Goal: Transaction & Acquisition: Obtain resource

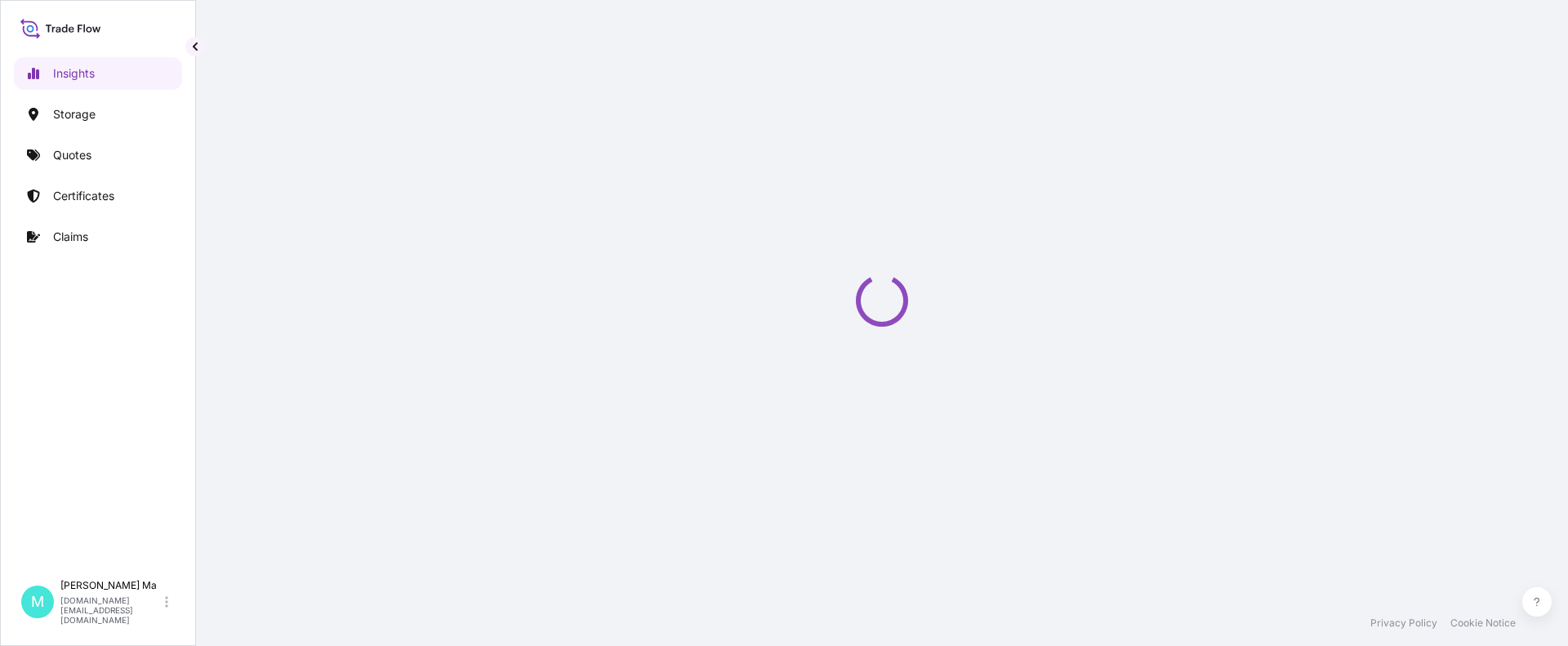
select select "2025"
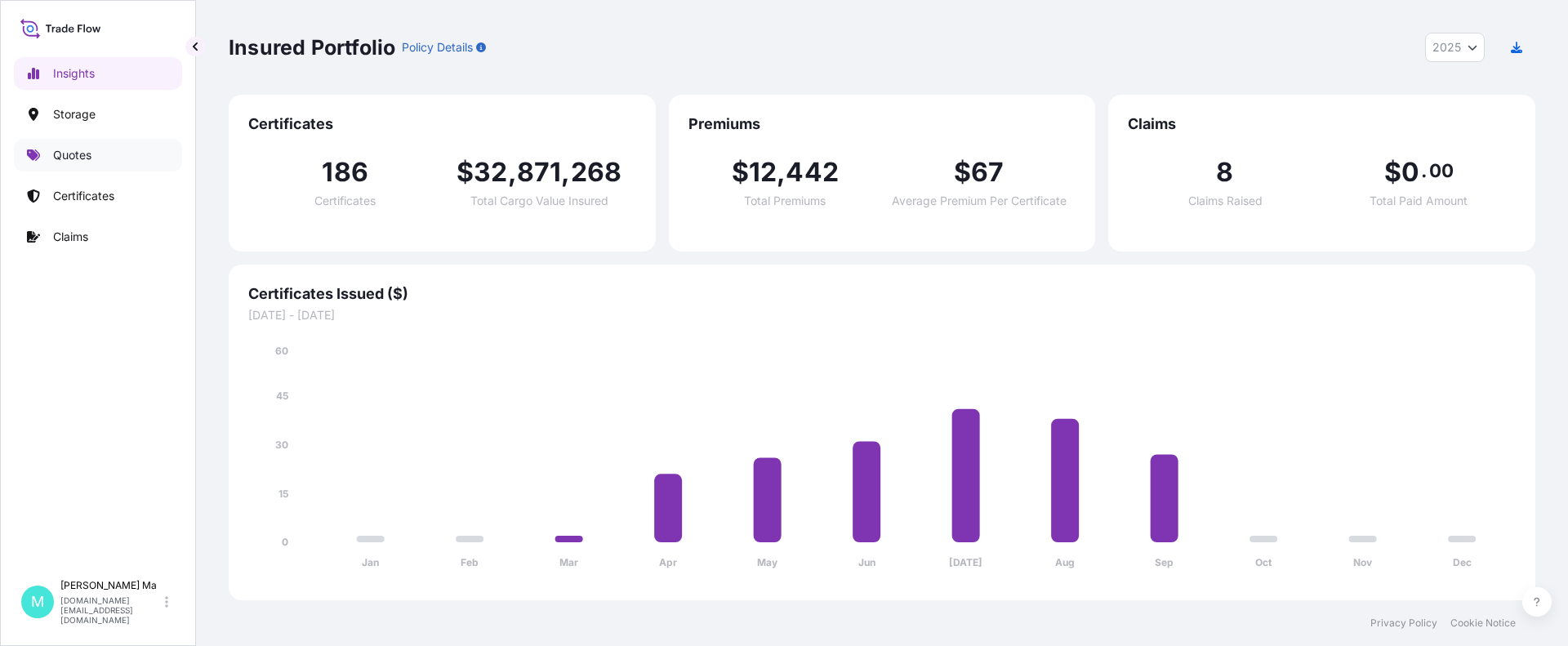
click at [85, 156] on p "Quotes" at bounding box center [73, 155] width 39 height 16
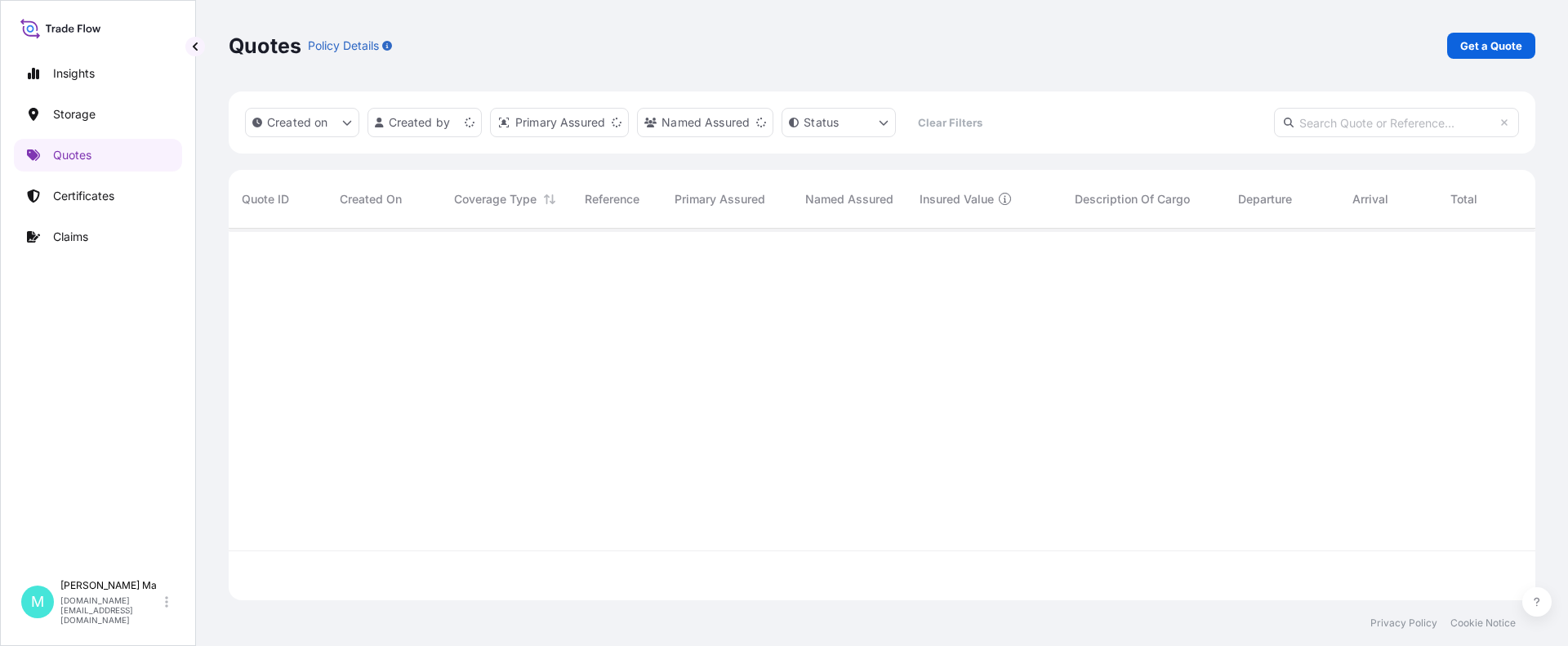
scroll to position [368, 1294]
click at [1473, 52] on p "Get a Quote" at bounding box center [1492, 45] width 62 height 16
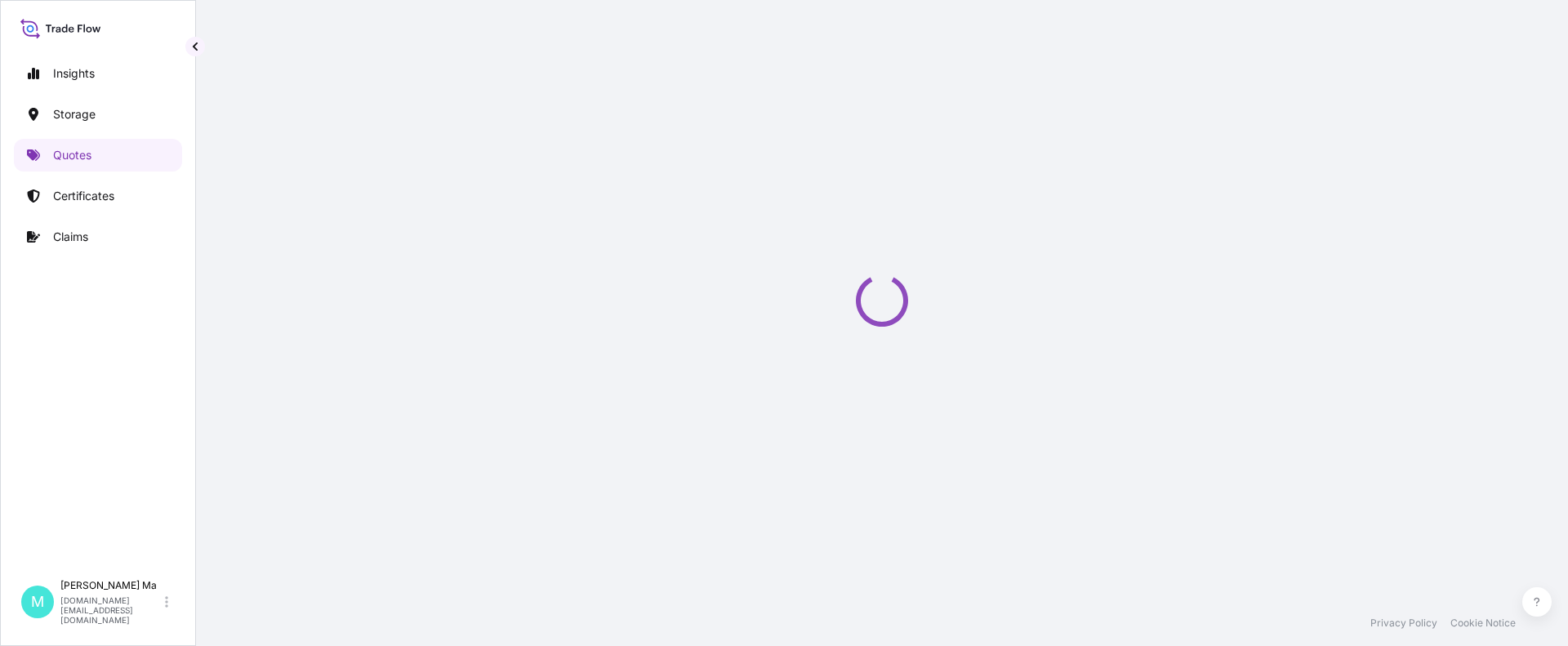
select select "Water"
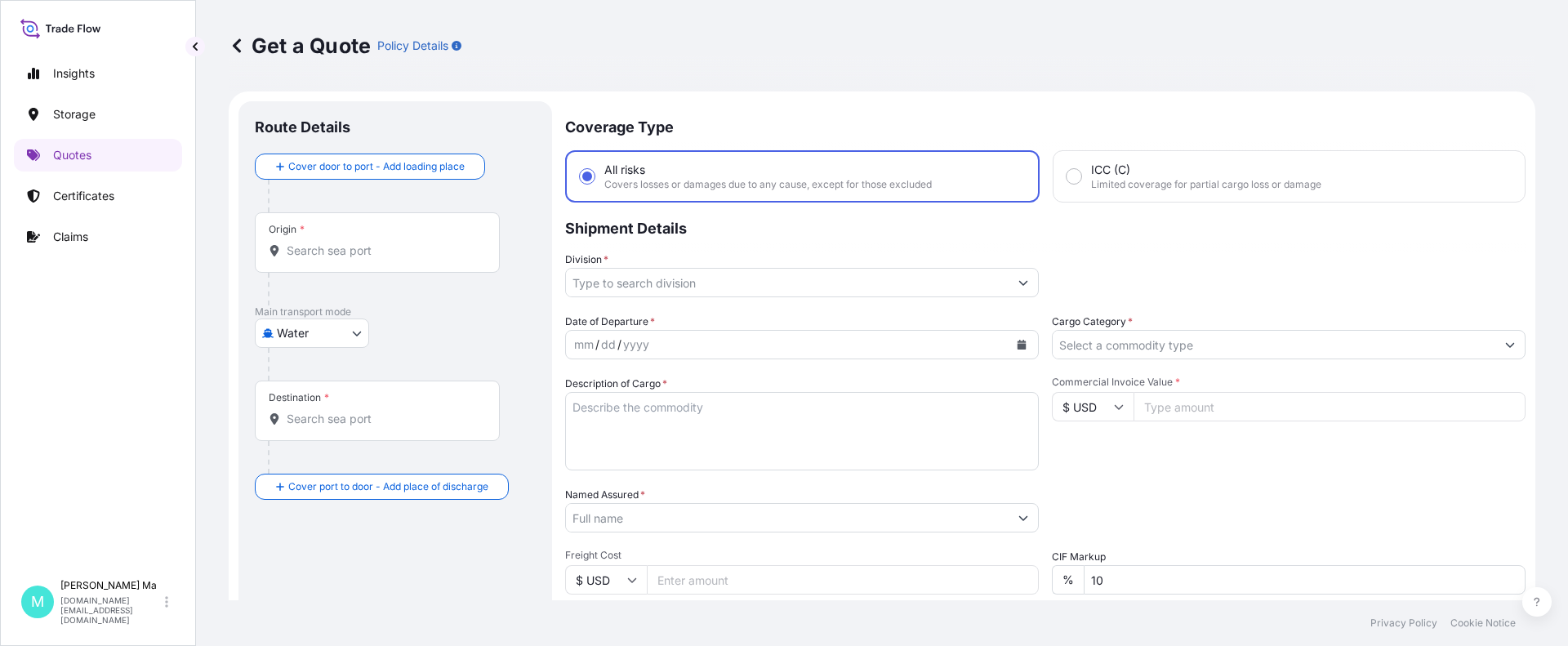
scroll to position [26, 0]
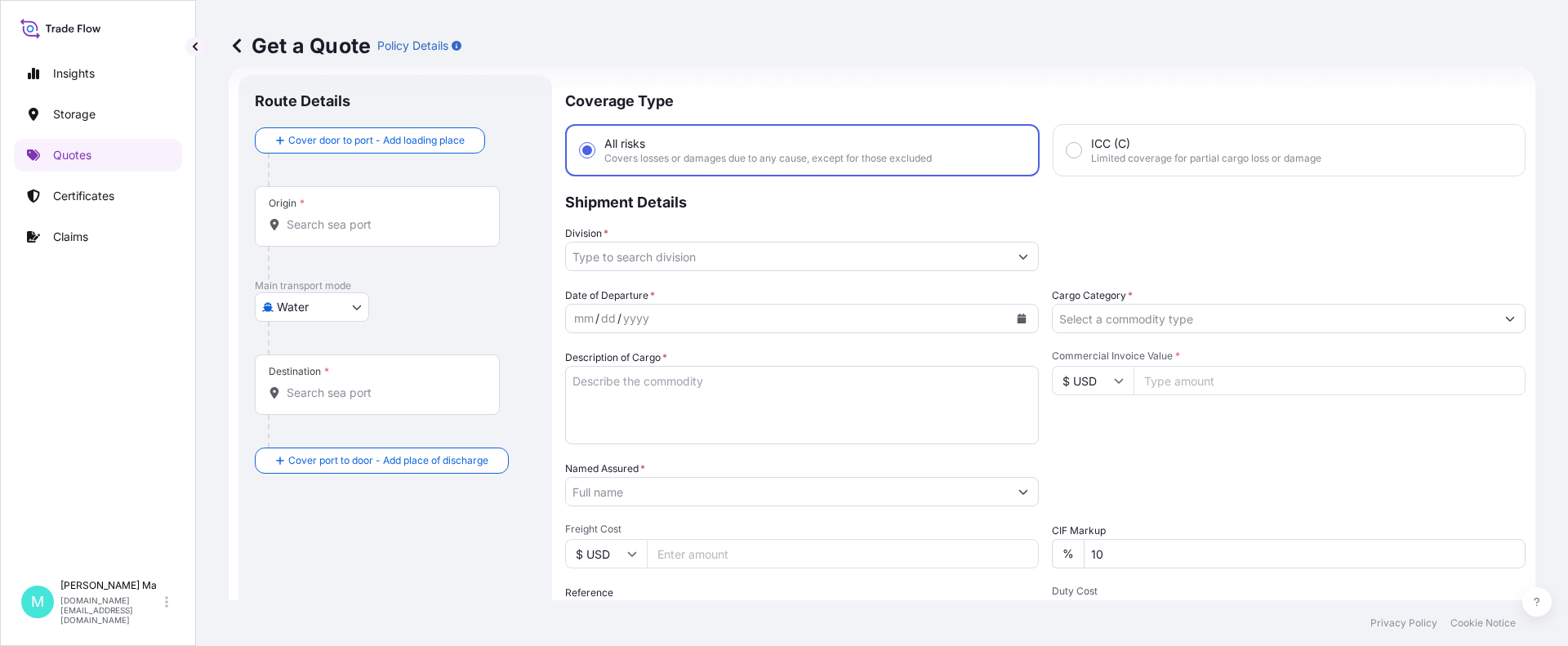
click at [407, 224] on input "Origin *" at bounding box center [383, 224] width 192 height 16
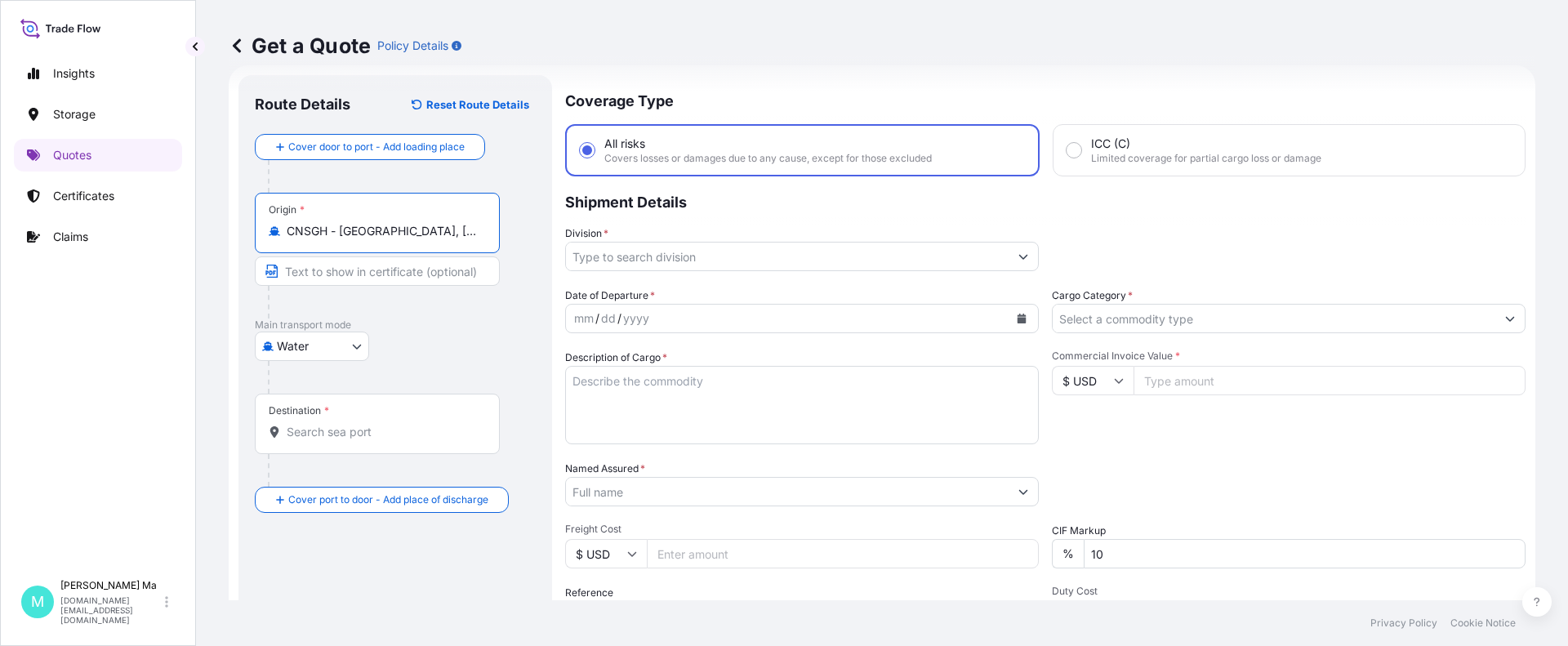
type input "CNSGH - [GEOGRAPHIC_DATA], [GEOGRAPHIC_DATA]"
click at [435, 324] on p "Main transport mode" at bounding box center [395, 326] width 281 height 14
click at [442, 332] on div "Water Air Water Inland" at bounding box center [395, 346] width 281 height 29
click at [450, 338] on div "Water Air Water Inland" at bounding box center [395, 346] width 281 height 29
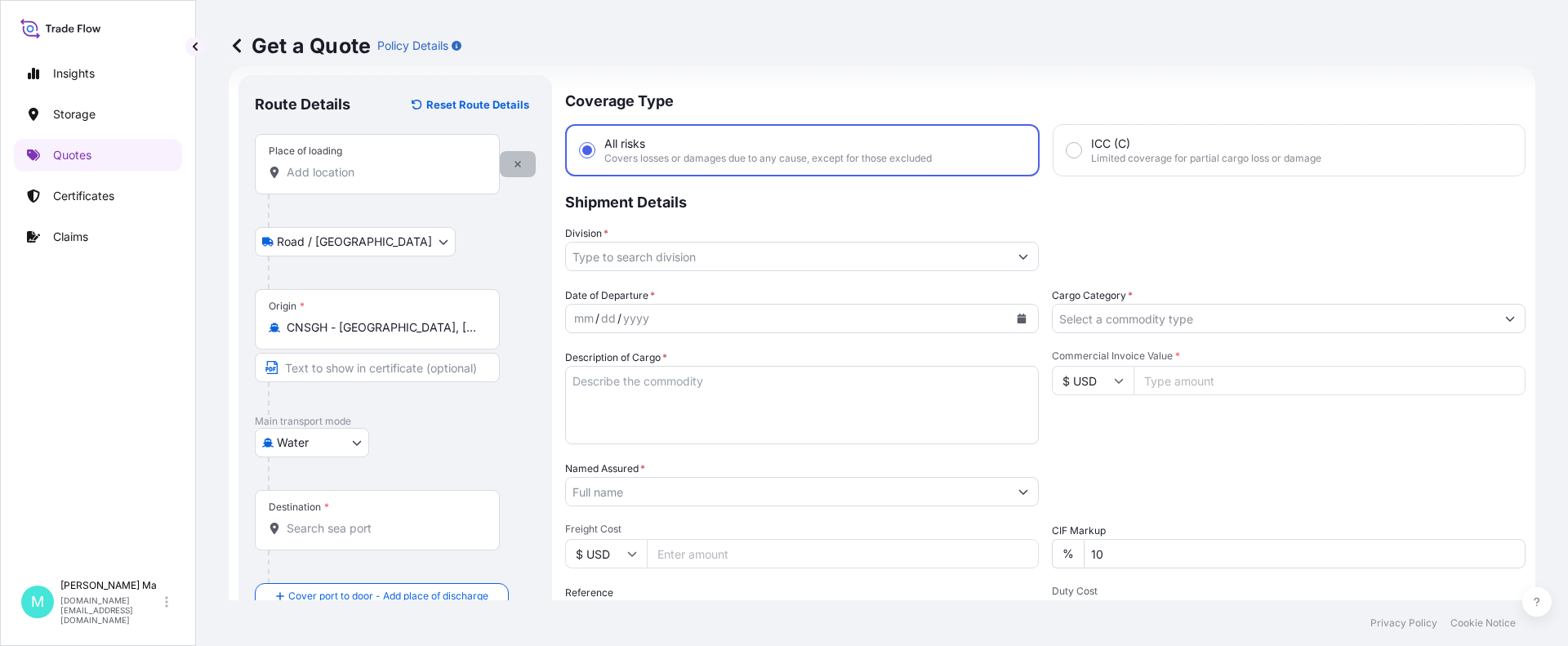
click at [518, 163] on icon "button" at bounding box center [517, 163] width 7 height 7
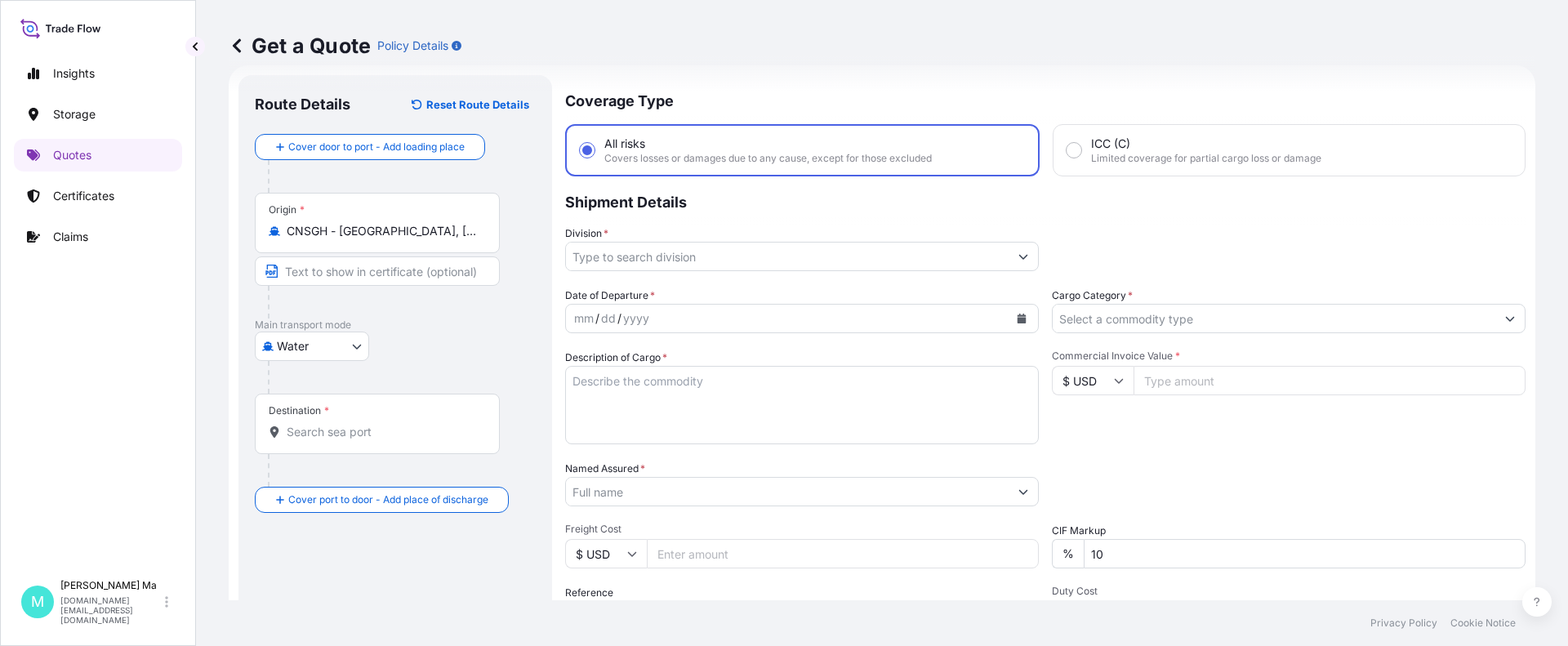
click at [373, 435] on input "Destination *" at bounding box center [383, 432] width 192 height 16
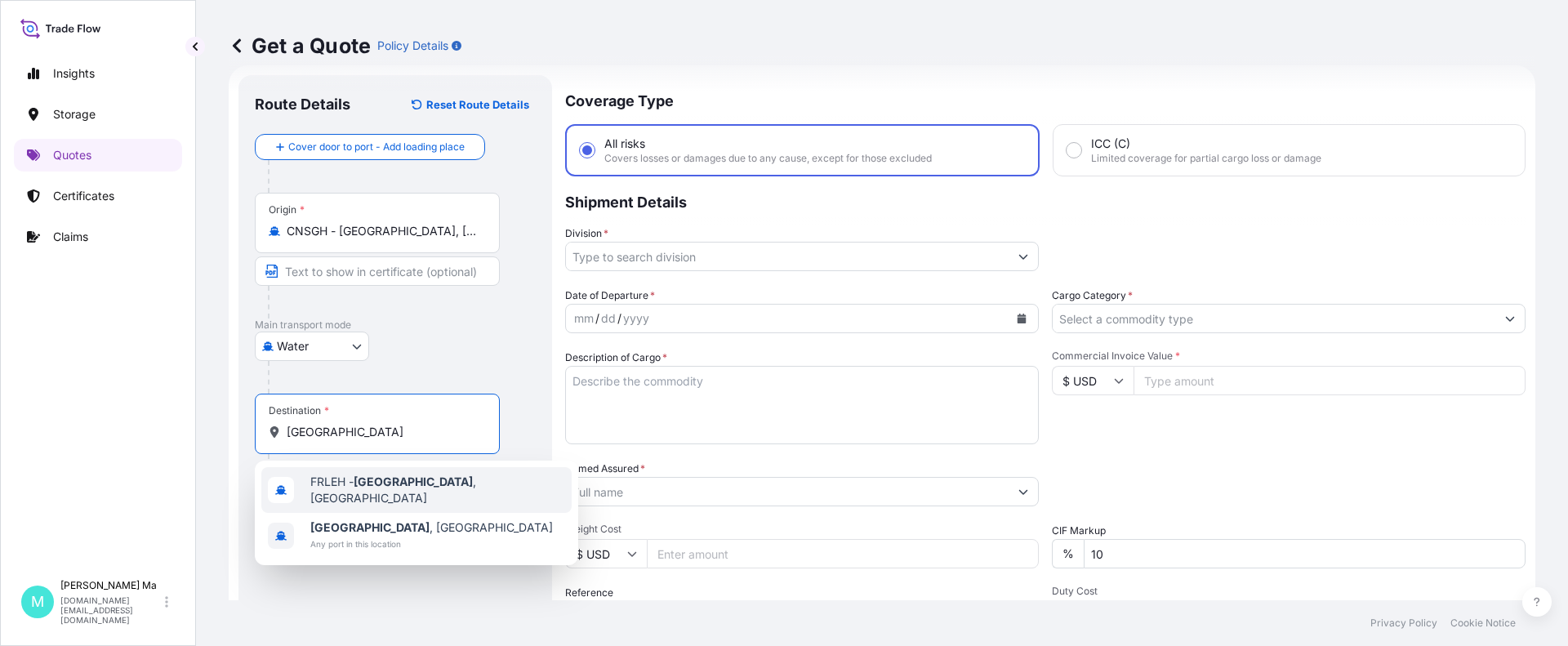
click at [427, 493] on span "FRLEH - Le Havre , France" at bounding box center [438, 490] width 255 height 33
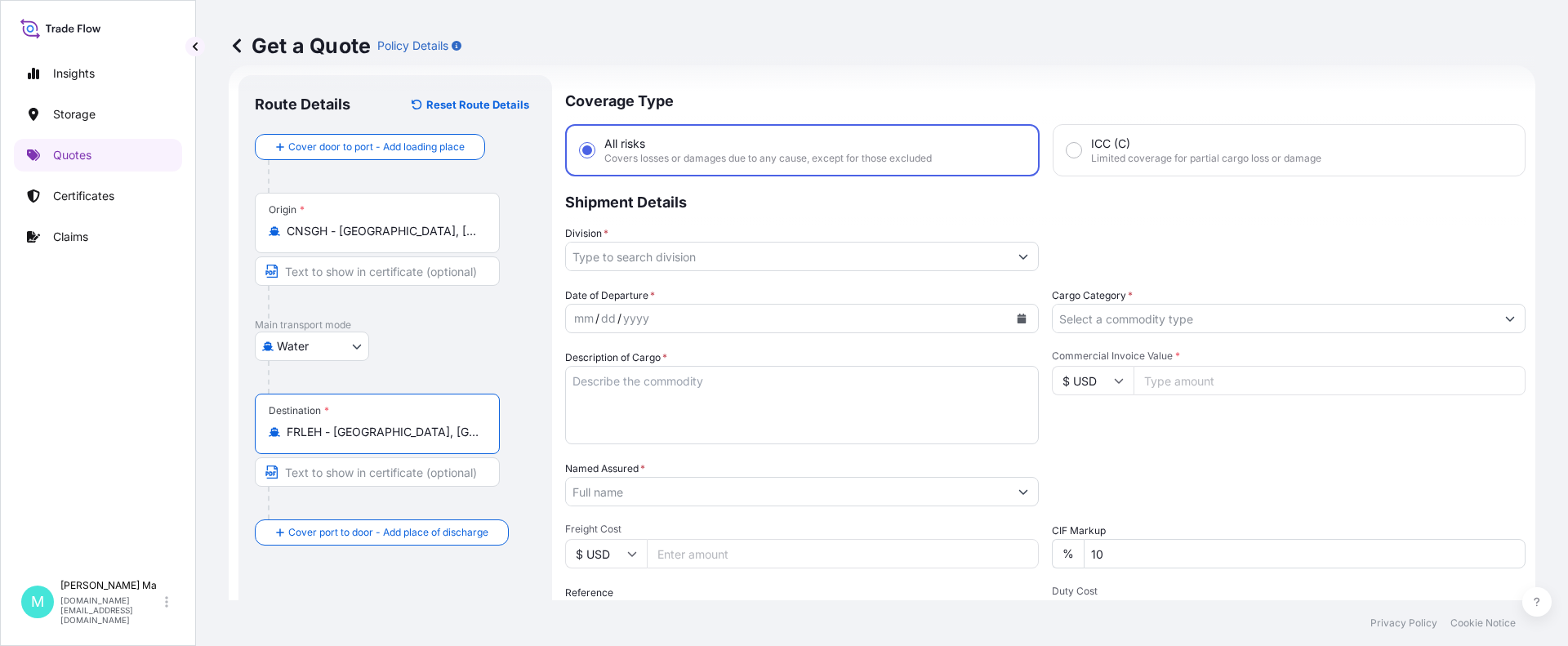
type input "FRLEH - Le Havre, France"
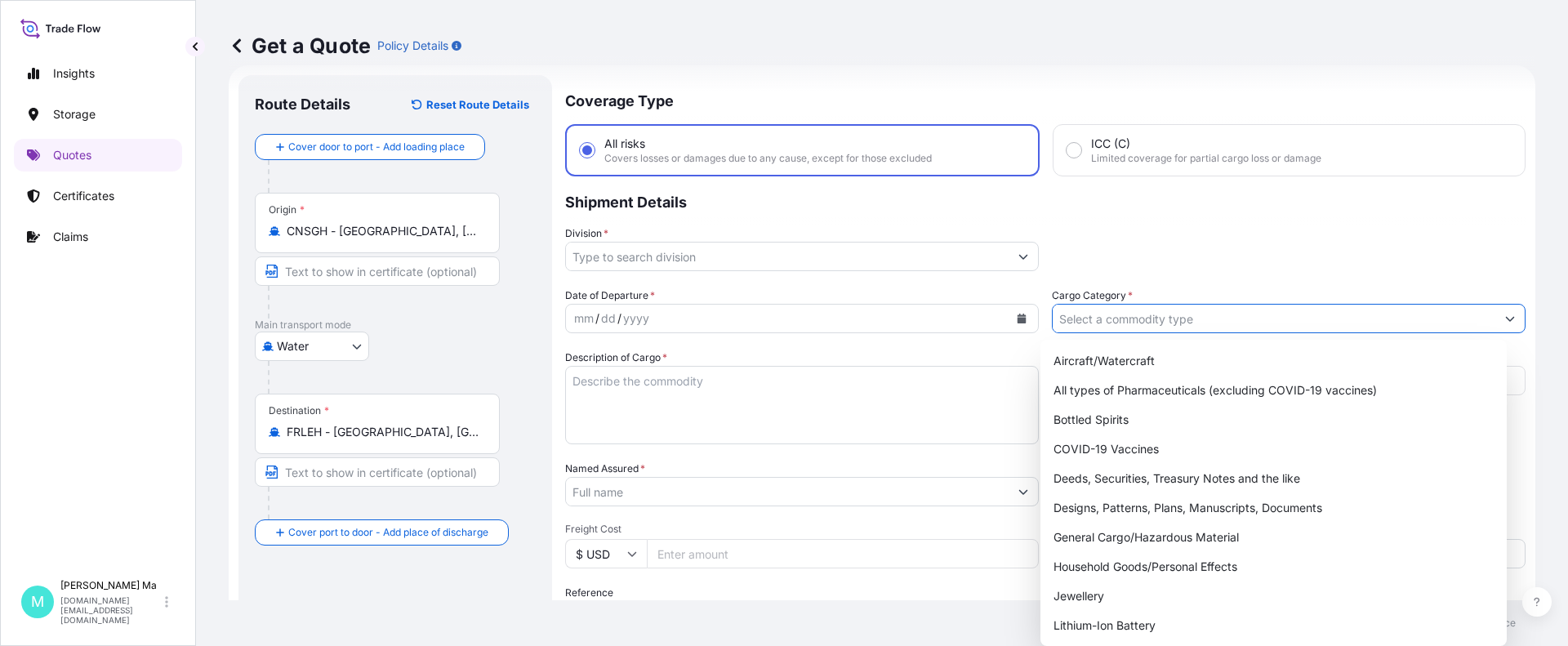
click at [1417, 320] on input "Cargo Category *" at bounding box center [1274, 318] width 443 height 29
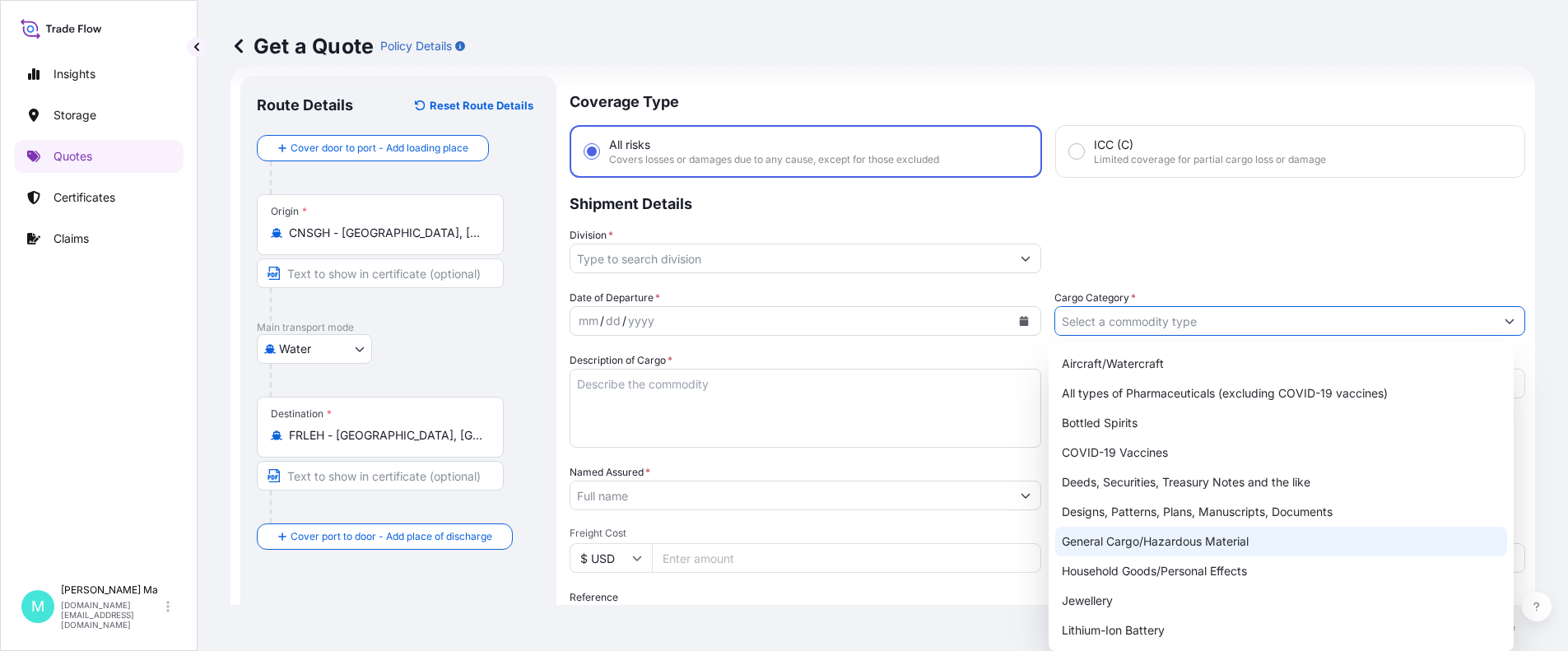
click at [1172, 539] on div "General Cargo/Hazardous Material" at bounding box center [1281, 542] width 452 height 29
type input "General Cargo/Hazardous Material"
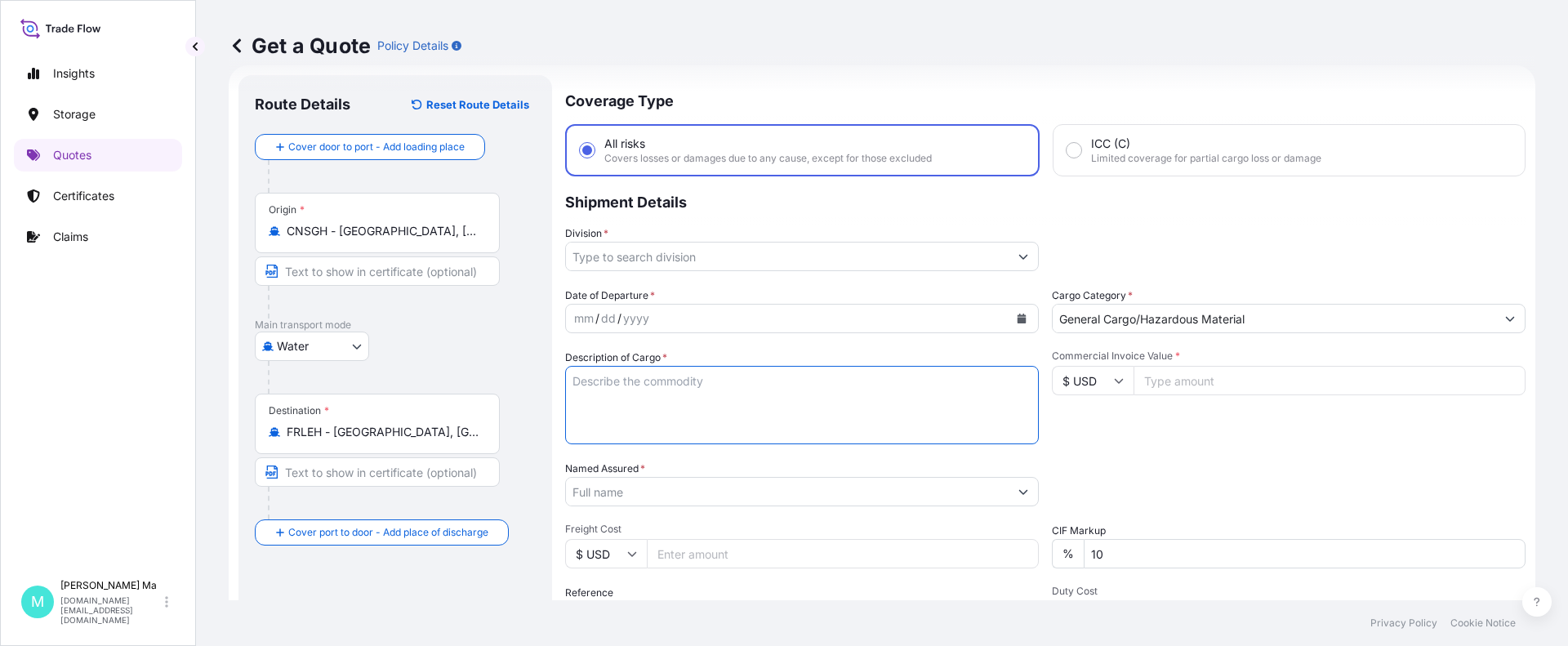
click at [1254, 384] on input "Commercial Invoice Value *" at bounding box center [1330, 381] width 392 height 29
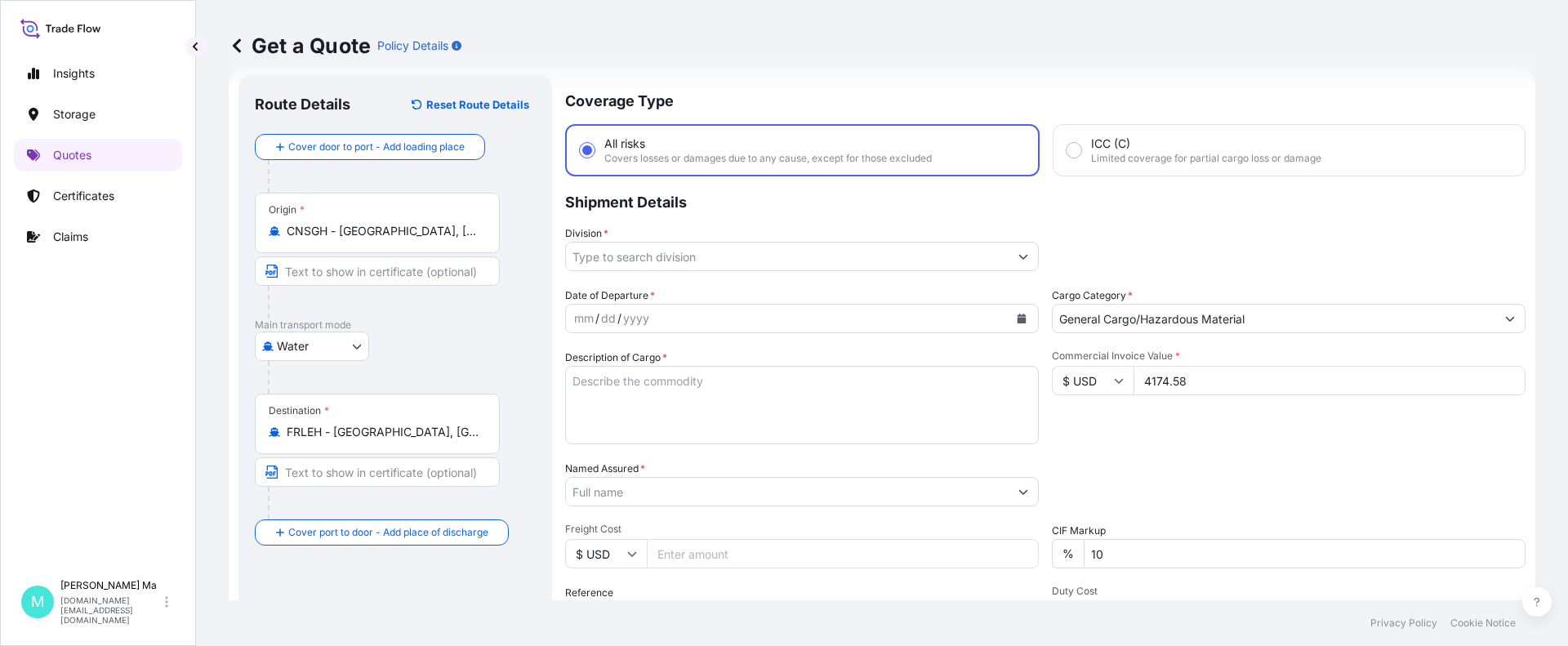
type input "4174.58"
click at [1020, 257] on icon "Show suggestions" at bounding box center [1024, 256] width 10 height 10
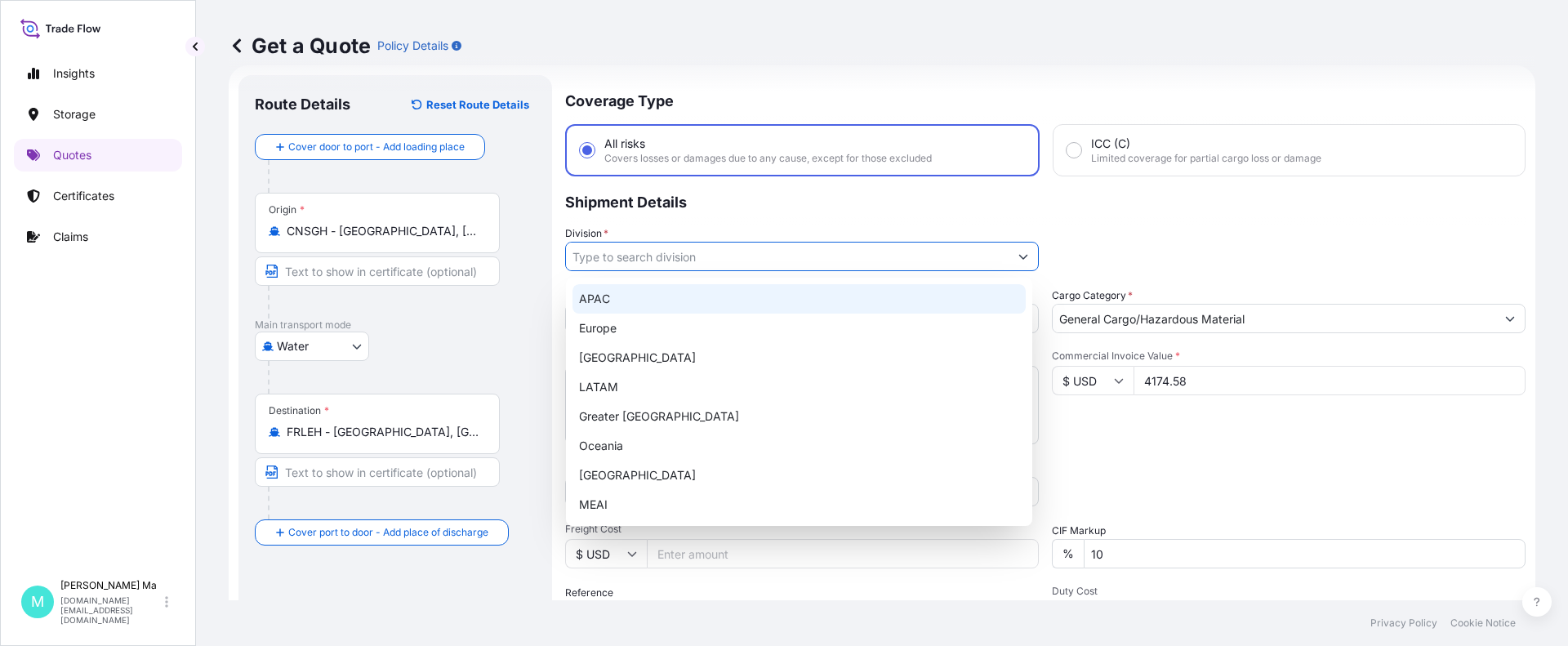
click at [648, 300] on div "APAC" at bounding box center [799, 299] width 453 height 29
type input "APAC"
click at [1079, 253] on div "Division * APAC" at bounding box center [1046, 248] width 961 height 45
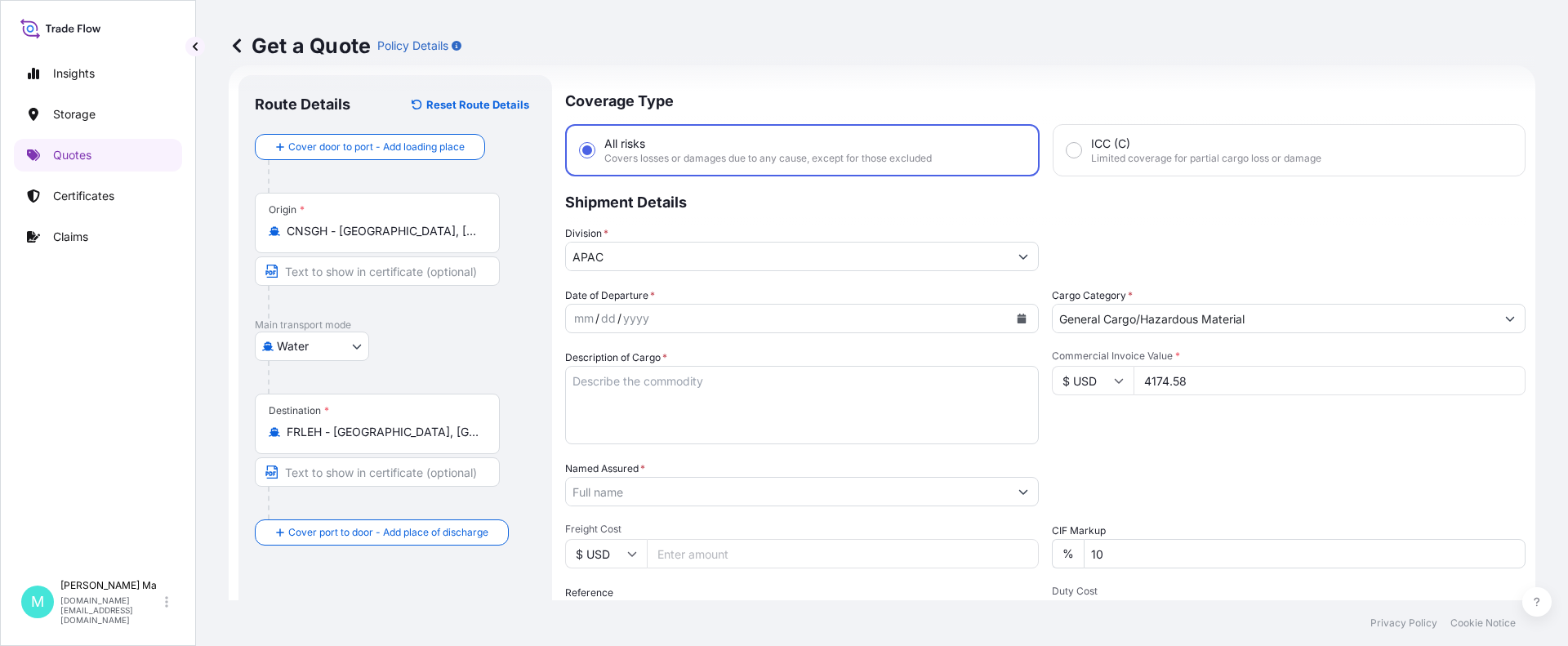
click at [1071, 255] on div "Division * APAC" at bounding box center [1046, 248] width 961 height 45
click at [1046, 255] on div "Division * APAC" at bounding box center [1046, 248] width 961 height 45
click at [1038, 255] on div "Division * APAC" at bounding box center [1046, 248] width 961 height 45
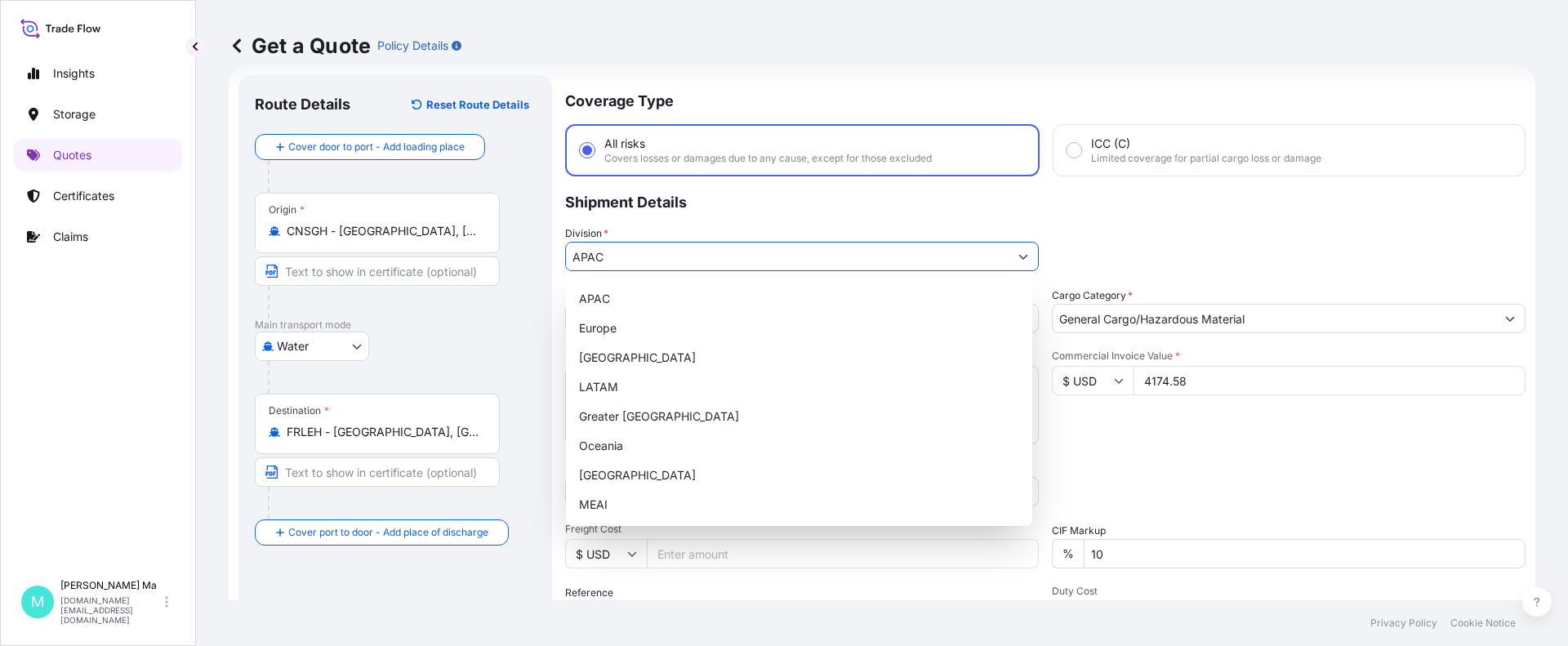
click at [1067, 255] on div "Division * APAC" at bounding box center [1046, 248] width 961 height 45
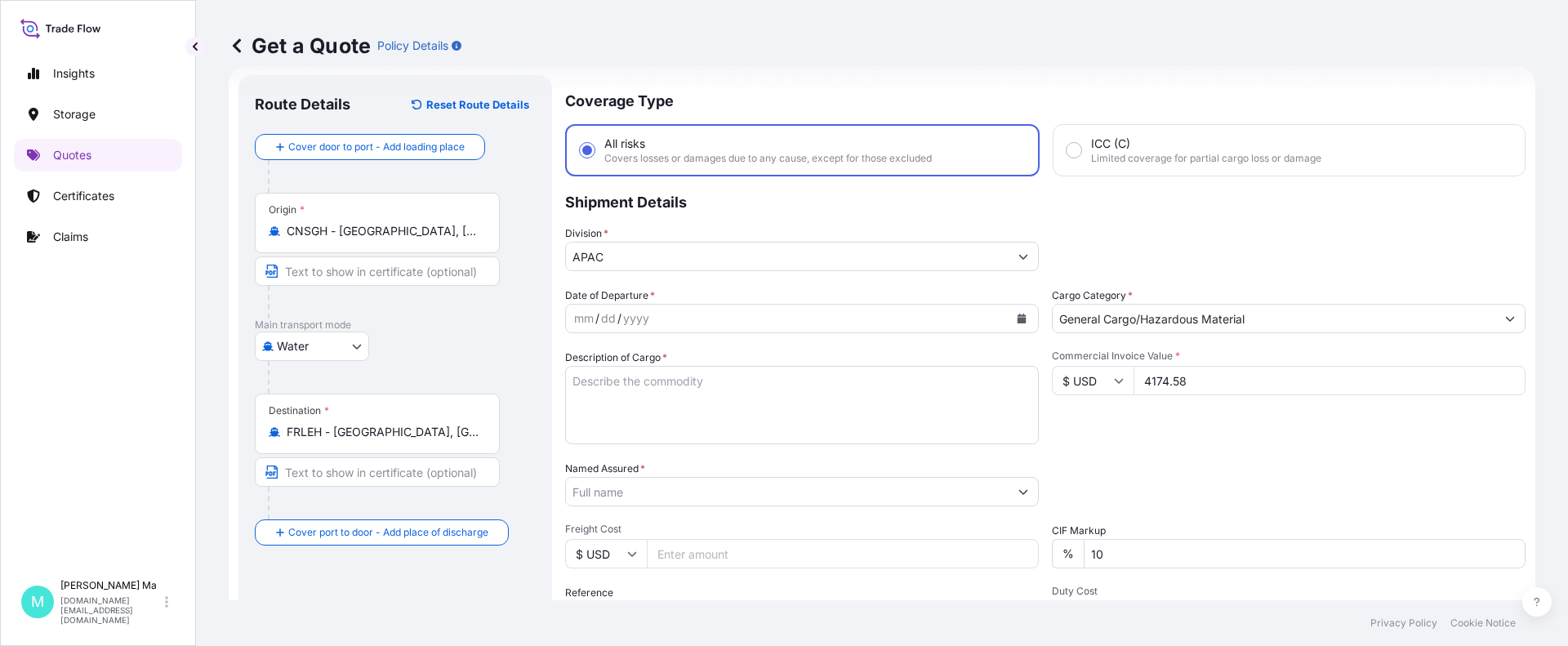
click at [1067, 255] on div "Division * APAC" at bounding box center [1046, 248] width 961 height 45
click at [1099, 251] on div "Division * APAC" at bounding box center [1046, 248] width 961 height 45
click at [1168, 246] on div "Division * APAC" at bounding box center [1046, 248] width 961 height 45
click at [1018, 318] on icon "Calendar" at bounding box center [1022, 318] width 9 height 10
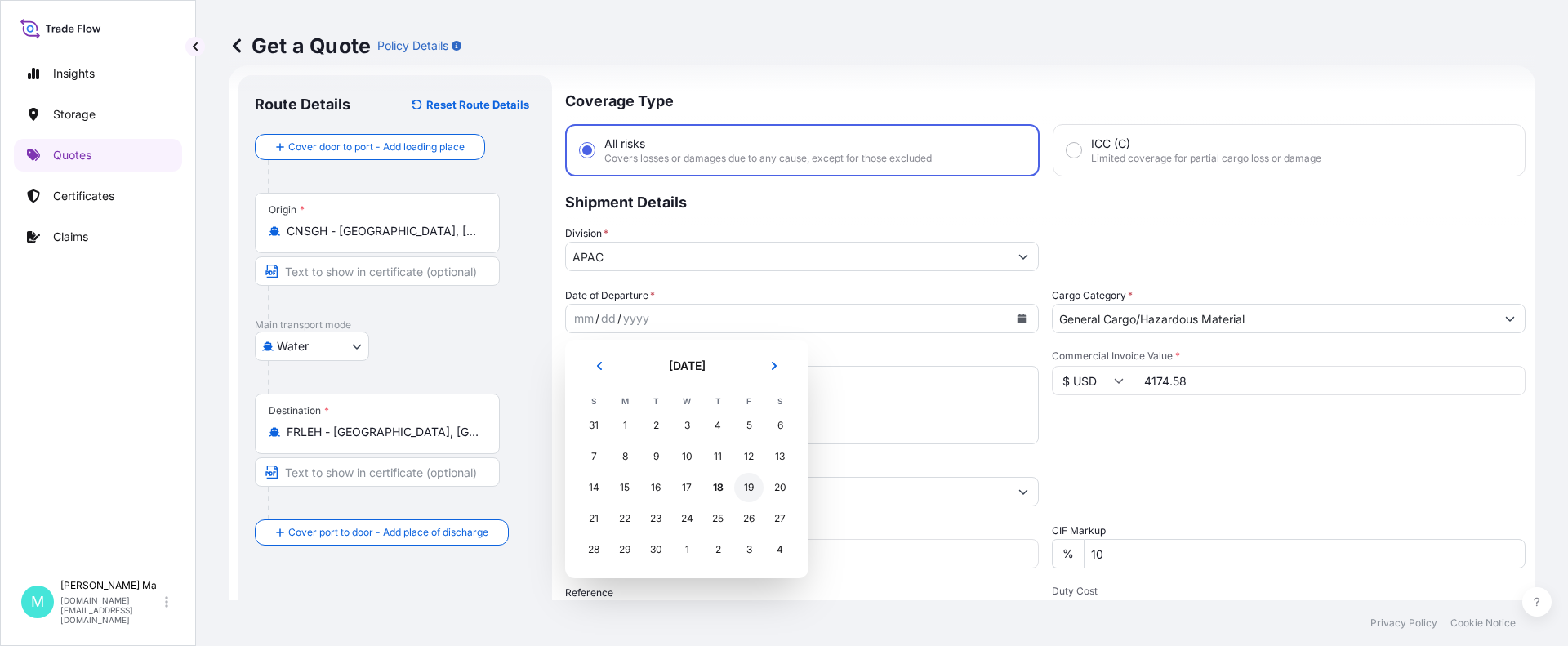
click at [749, 488] on div "19" at bounding box center [749, 487] width 29 height 29
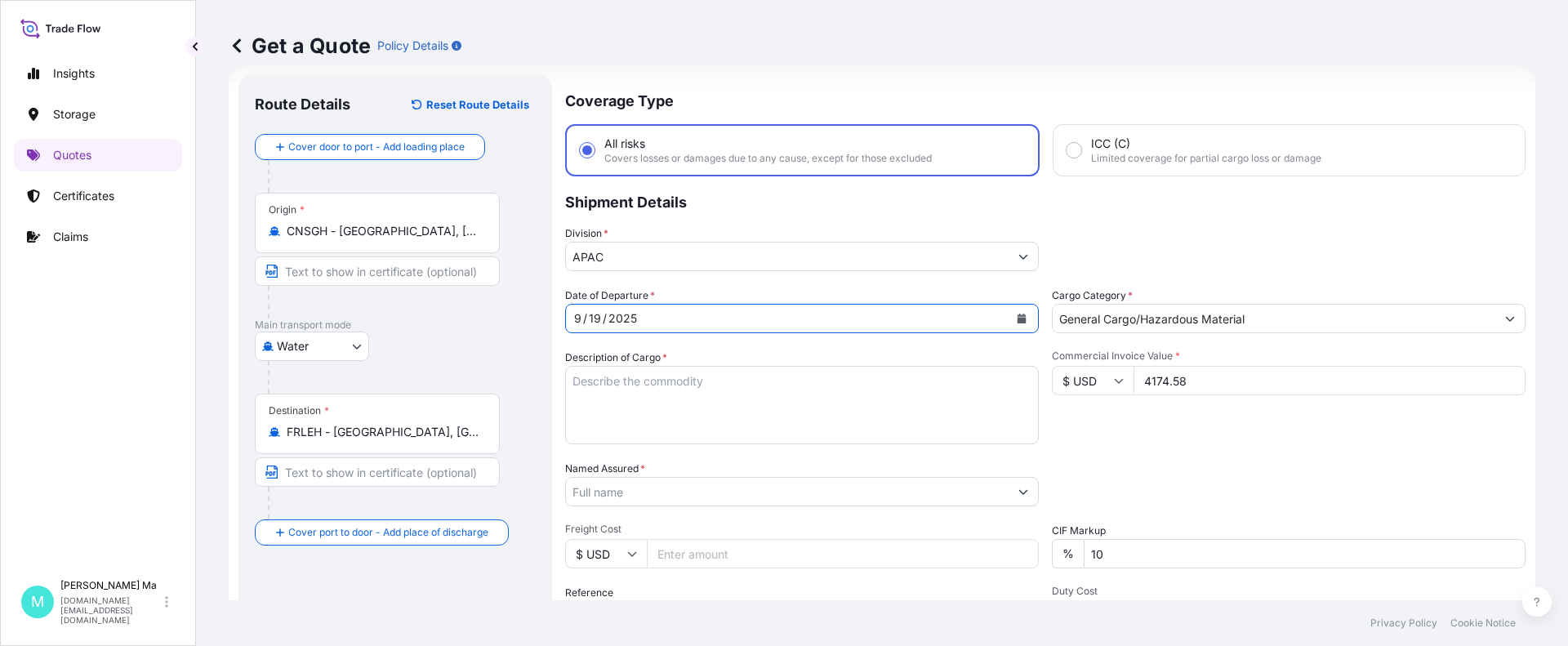
click at [806, 402] on textarea "Description of Cargo *" at bounding box center [802, 405] width 474 height 78
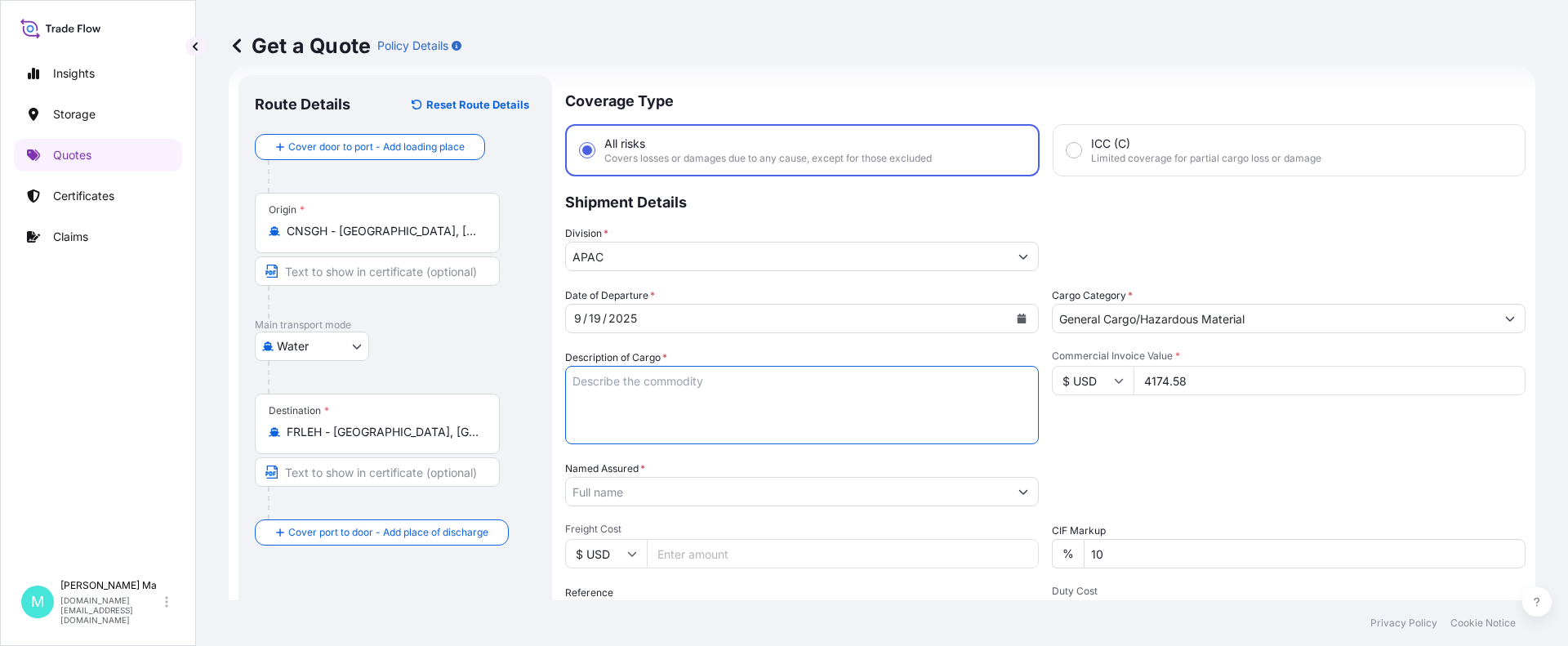
paste textarea "RUBBER SHOCK PARTS"
type textarea "RUBBER SHOCK PARTS"
click at [1019, 489] on icon "Show suggestions" at bounding box center [1024, 492] width 10 height 10
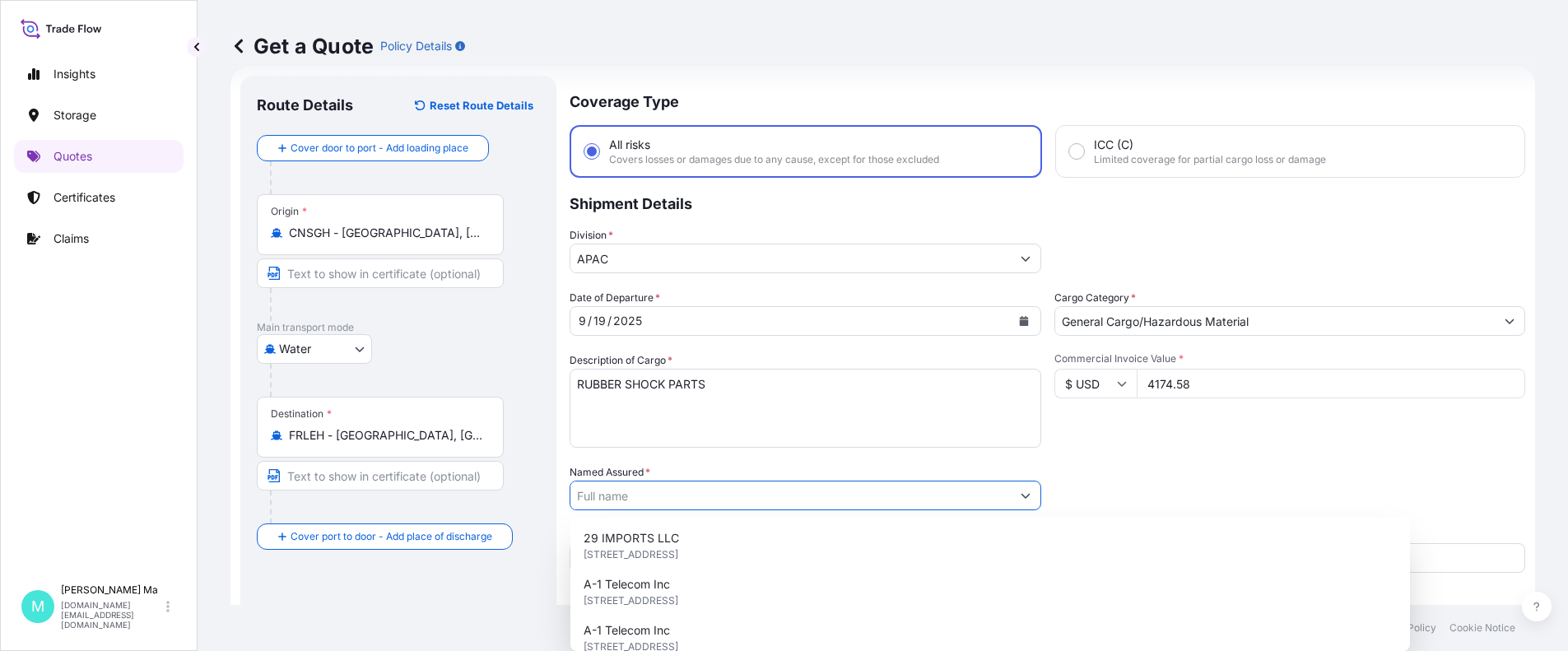
click at [1134, 471] on div "Packing Category Type to search a container mode Please select a primary mode o…" at bounding box center [1289, 487] width 471 height 46
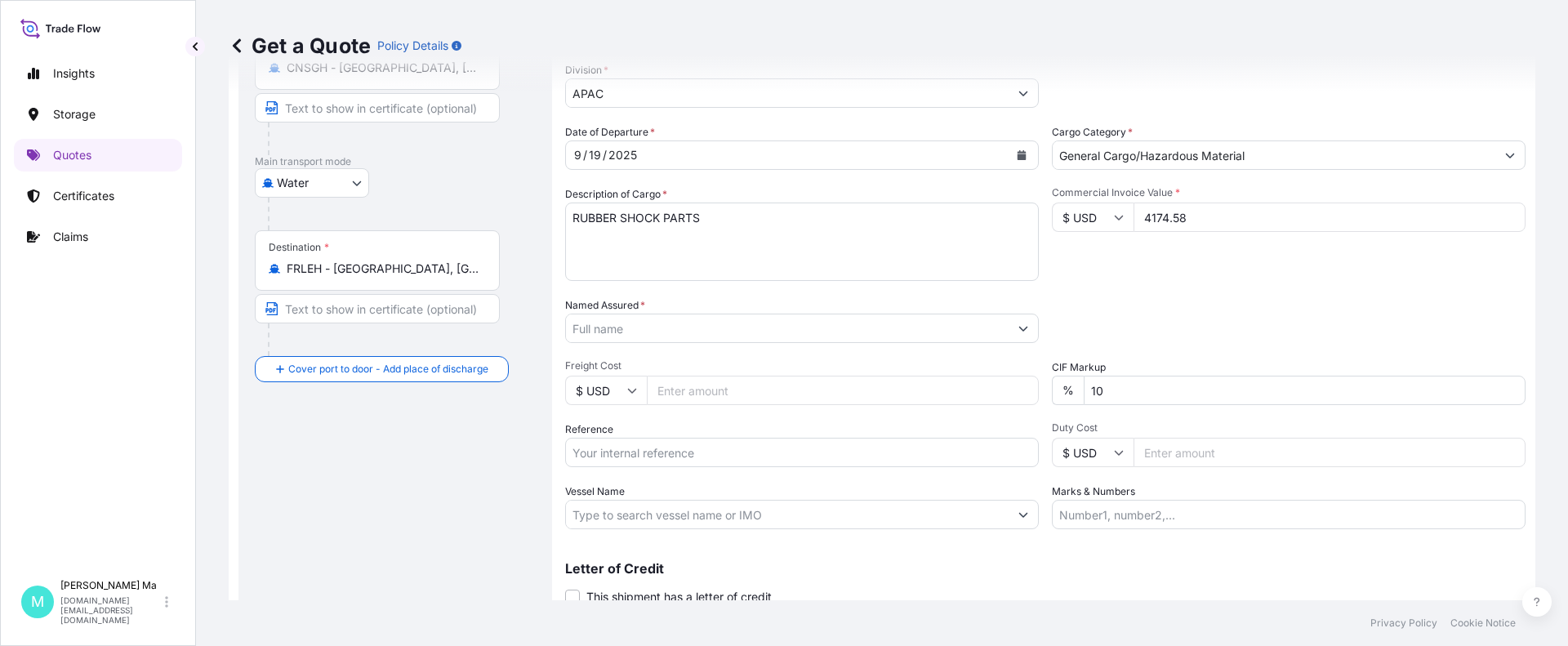
scroll to position [250, 0]
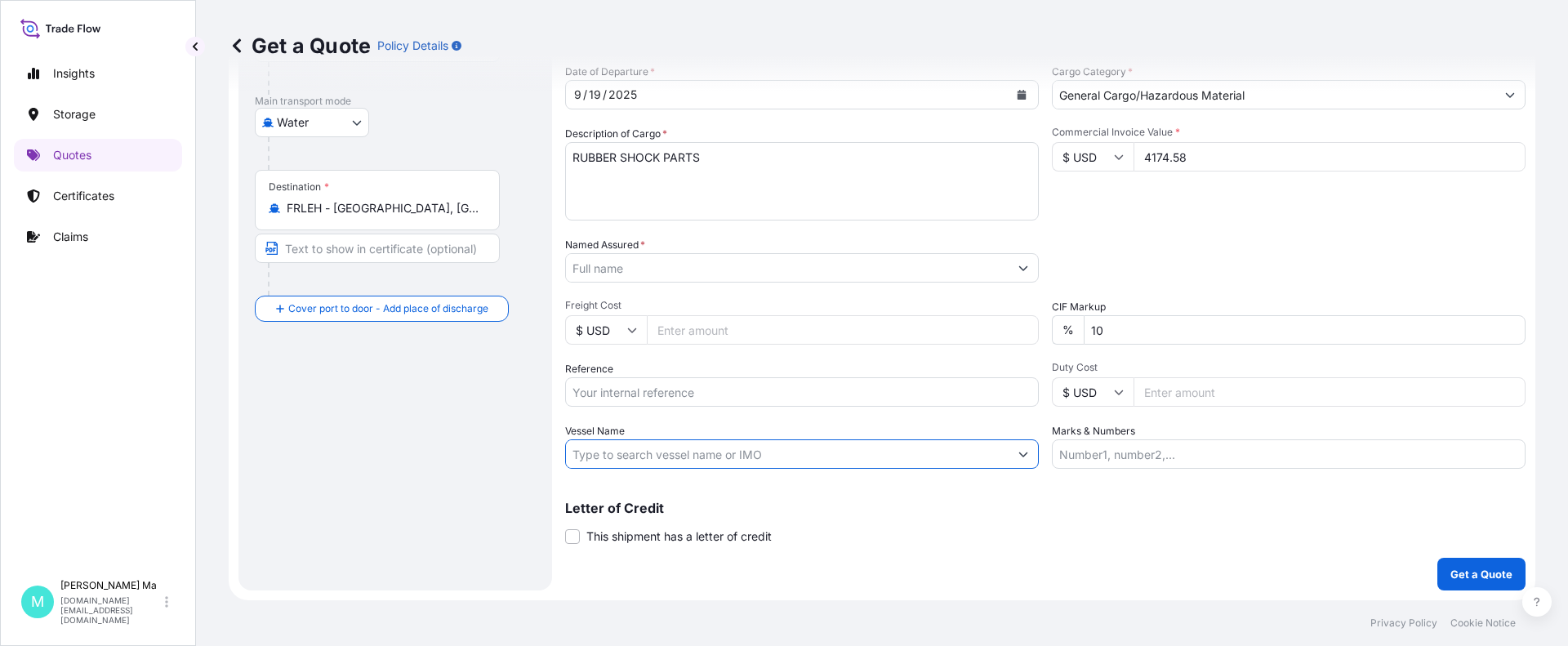
click at [868, 449] on input "Vessel Name" at bounding box center [788, 455] width 443 height 29
click at [1019, 456] on icon "Show suggestions" at bounding box center [1024, 455] width 10 height 10
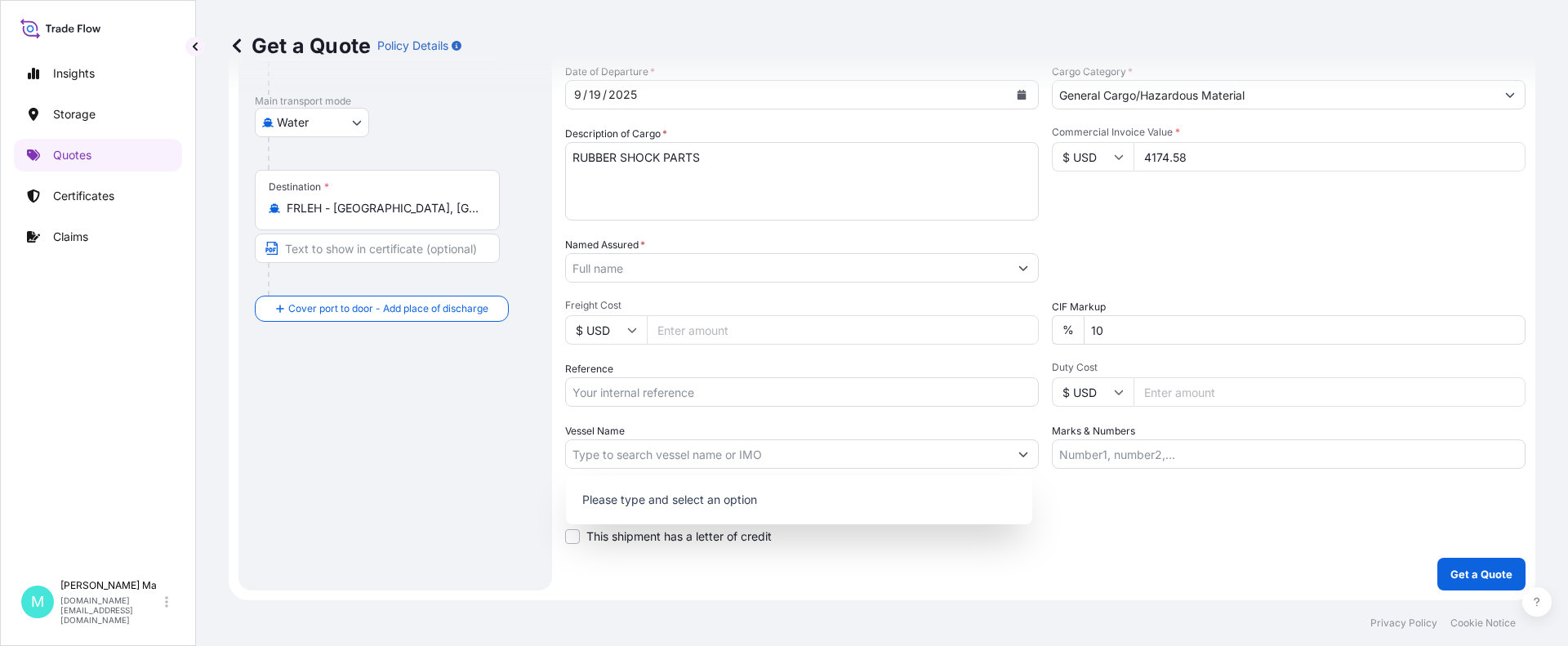
click at [1104, 518] on div "Letter of Credit This shipment has a letter of credit Letter of credit * Letter…" at bounding box center [1046, 523] width 961 height 44
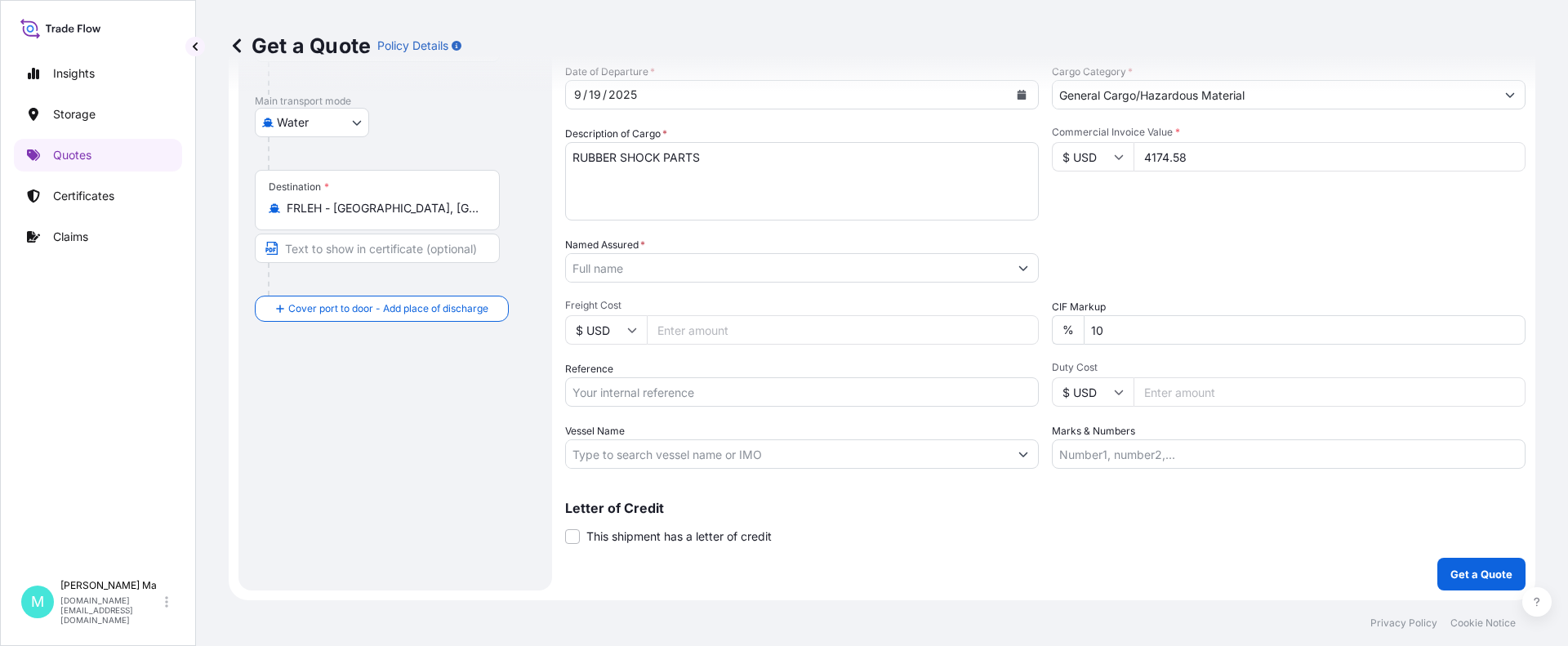
click at [709, 451] on input "Vessel Name" at bounding box center [788, 455] width 443 height 29
paste input "CMA CGM CONCORDE 0FMKOW"
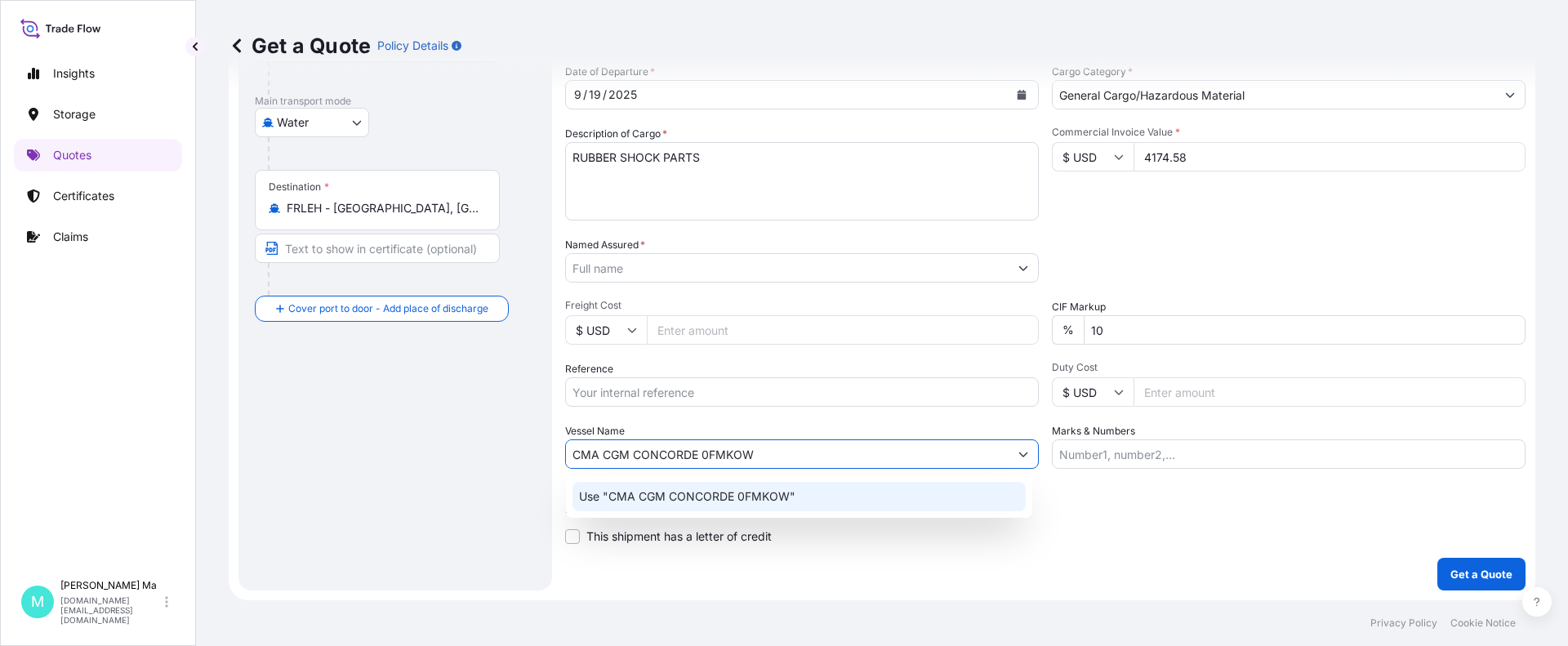
click at [810, 495] on div "Use "CMA CGM CONCORDE 0FMKOW"" at bounding box center [799, 497] width 453 height 29
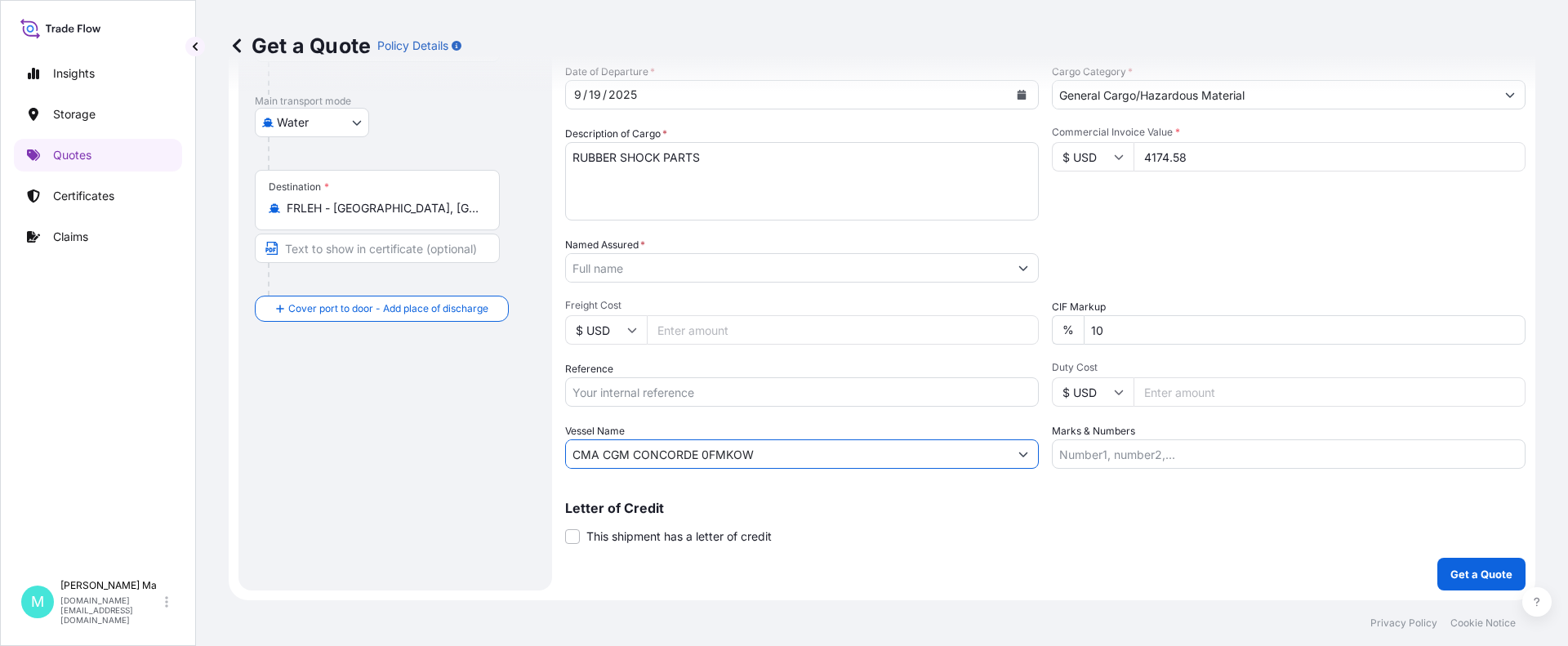
type input "CMA CGM CONCORDE 0FMKOW"
click at [820, 490] on div "Letter of Credit This shipment has a letter of credit Letter of credit * Letter…" at bounding box center [1046, 514] width 961 height 63
click at [830, 490] on div "Letter of Credit This shipment has a letter of credit Letter of credit * Letter…" at bounding box center [1046, 514] width 961 height 63
click at [852, 491] on div "Letter of Credit This shipment has a letter of credit Letter of credit * Letter…" at bounding box center [1046, 514] width 961 height 63
click at [1019, 266] on icon "Show suggestions" at bounding box center [1024, 268] width 10 height 10
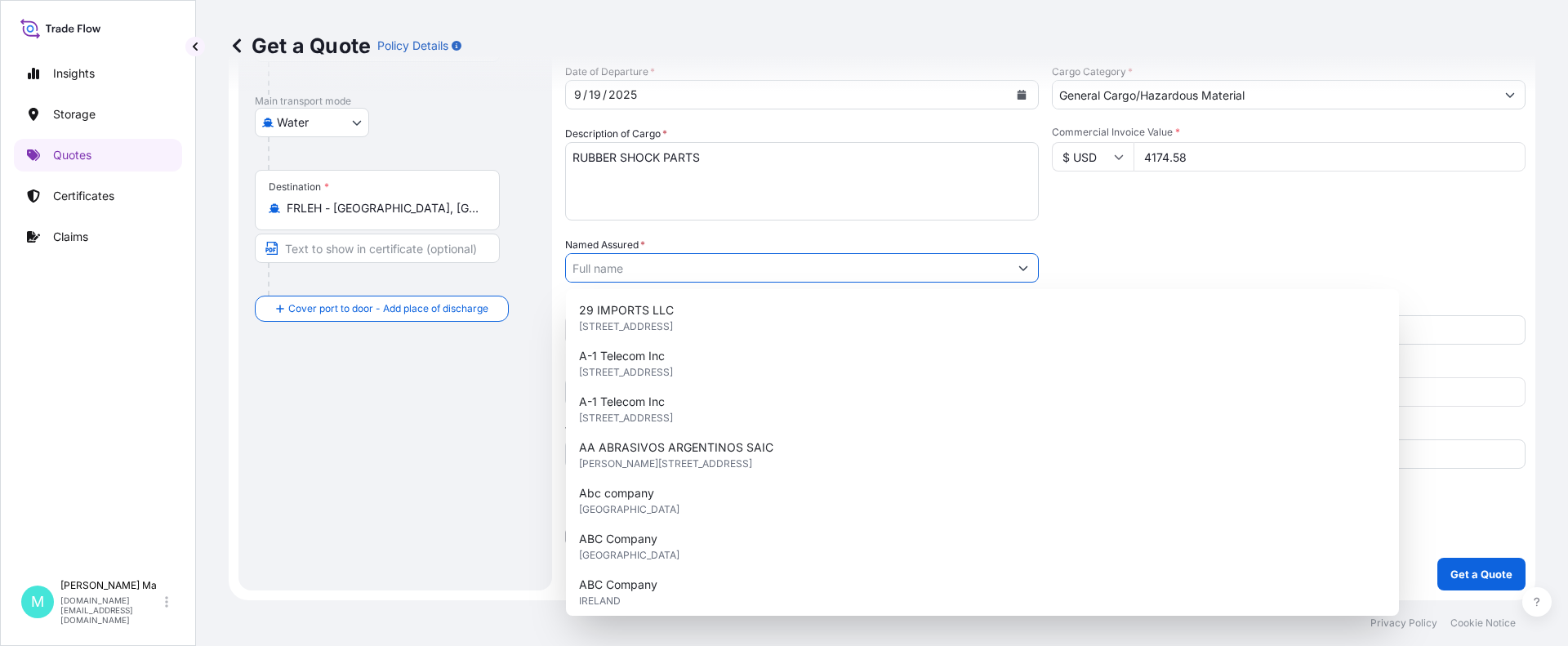
click at [1092, 255] on div "Packing Category Type to search a container mode Please select a primary mode o…" at bounding box center [1289, 259] width 474 height 45
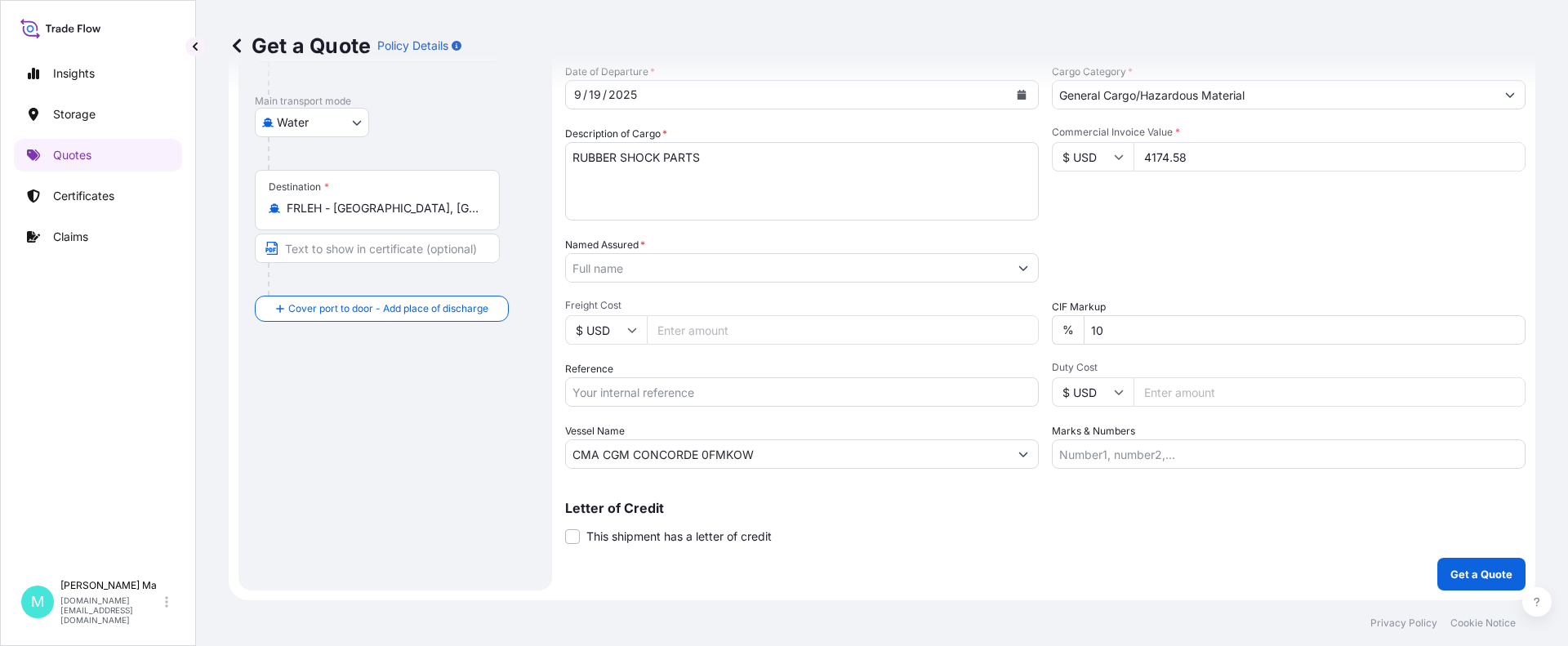
click at [656, 269] on input "Named Assured *" at bounding box center [788, 268] width 443 height 29
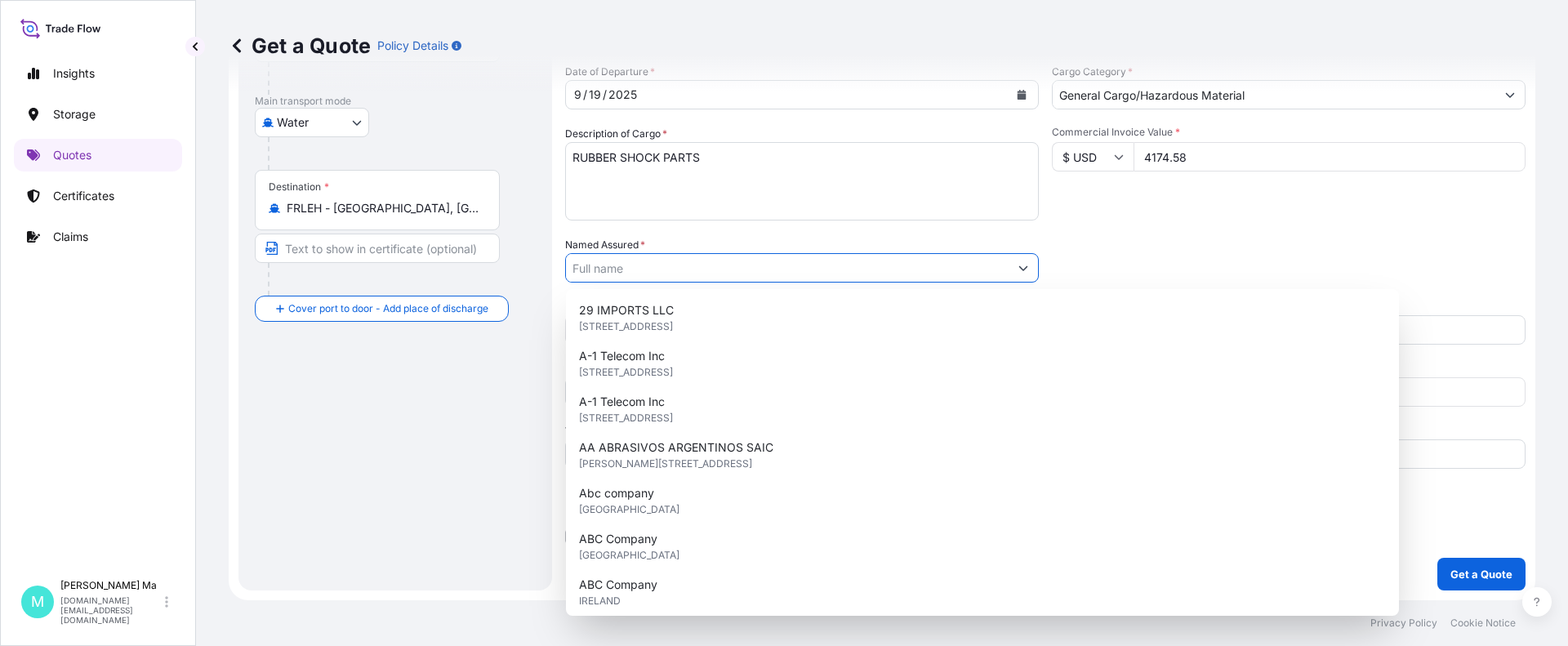
paste input "JLT INDUSTRIAL HOLDINGS PTE. LTD"
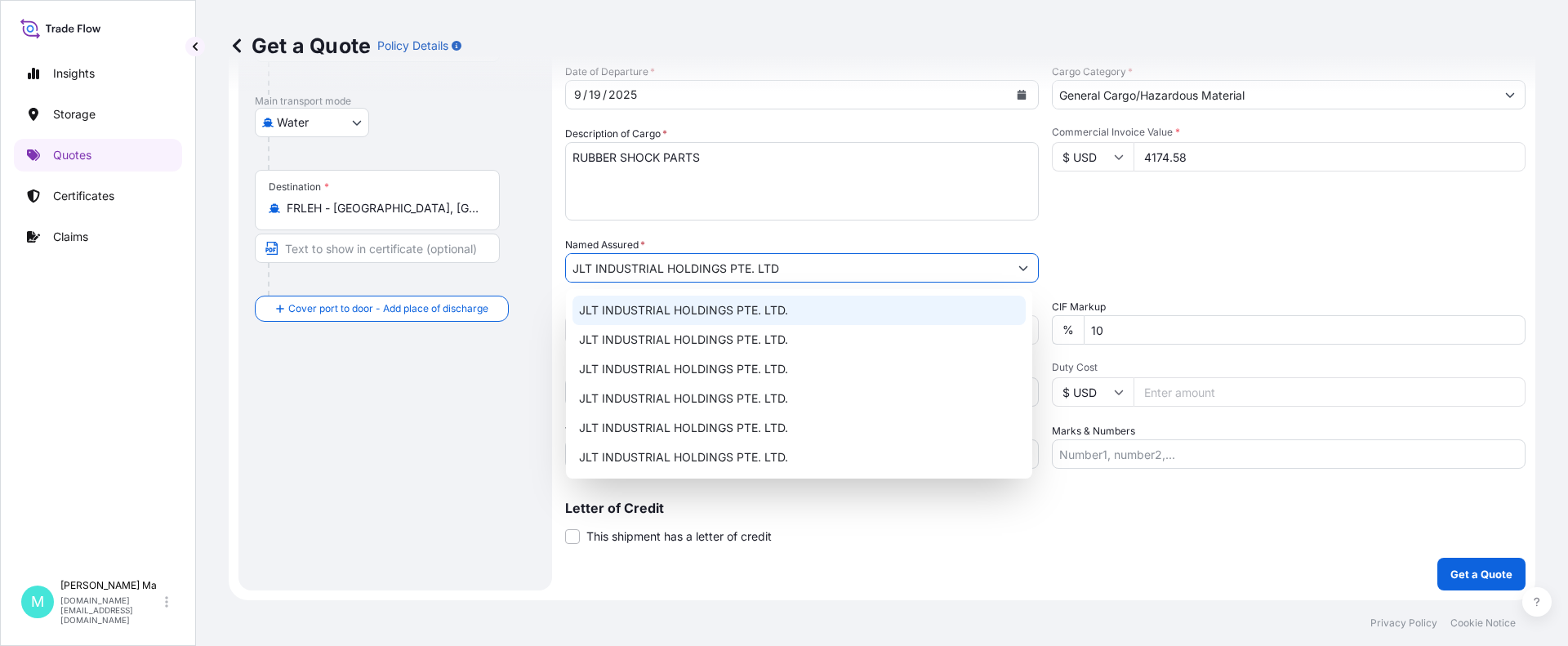
click at [810, 309] on div "JLT INDUSTRIAL HOLDINGS PTE. LTD." at bounding box center [799, 310] width 453 height 29
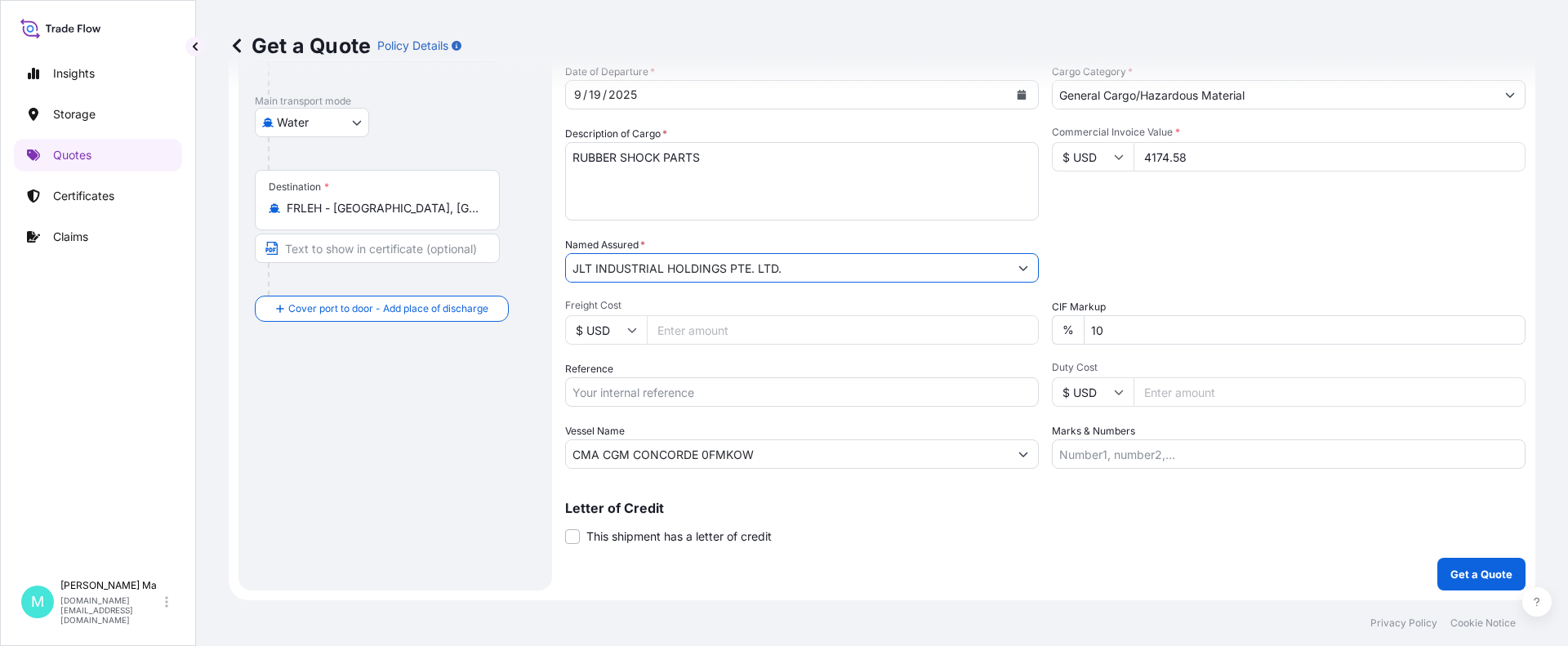
type input "JLT INDUSTRIAL HOLDINGS PTE. LTD."
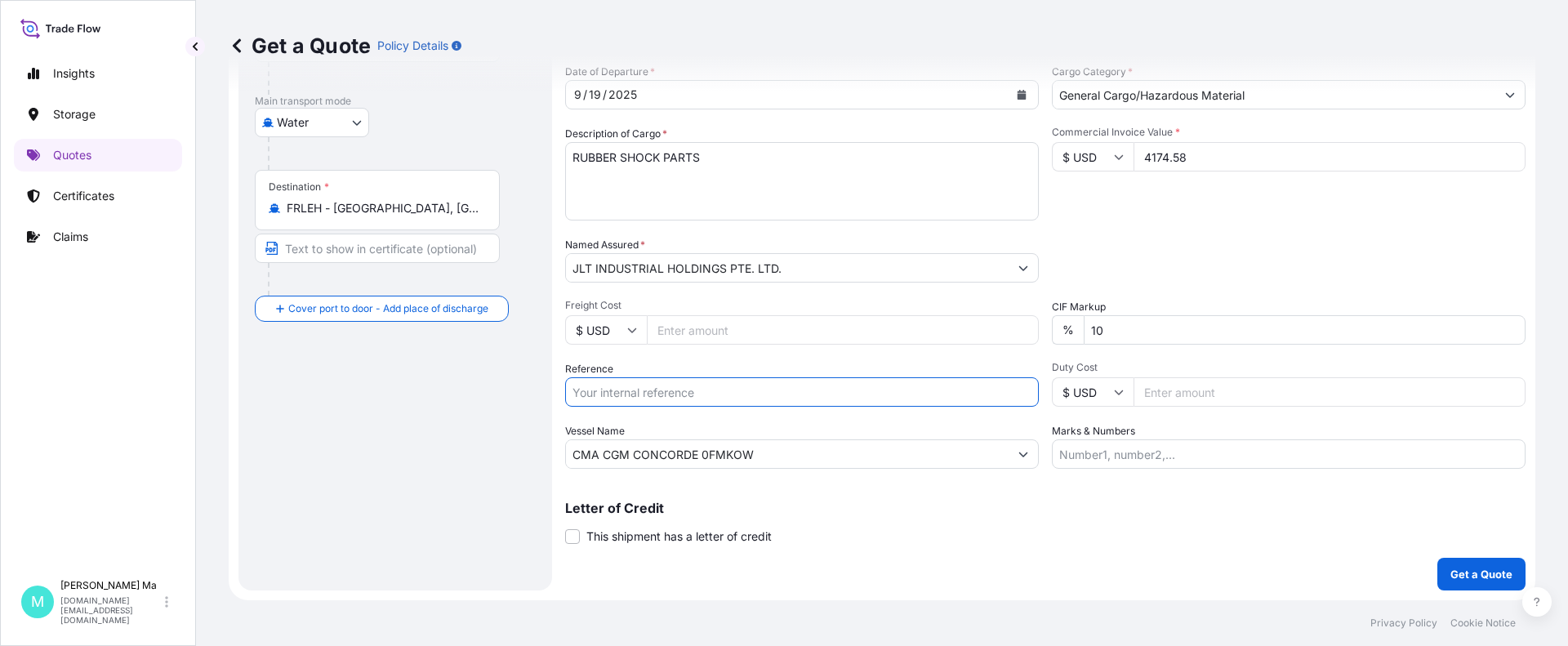
click at [951, 393] on input "Reference" at bounding box center [802, 392] width 474 height 29
click at [784, 367] on div "Reference" at bounding box center [802, 383] width 474 height 45
click at [1458, 571] on p "Get a Quote" at bounding box center [1482, 574] width 62 height 16
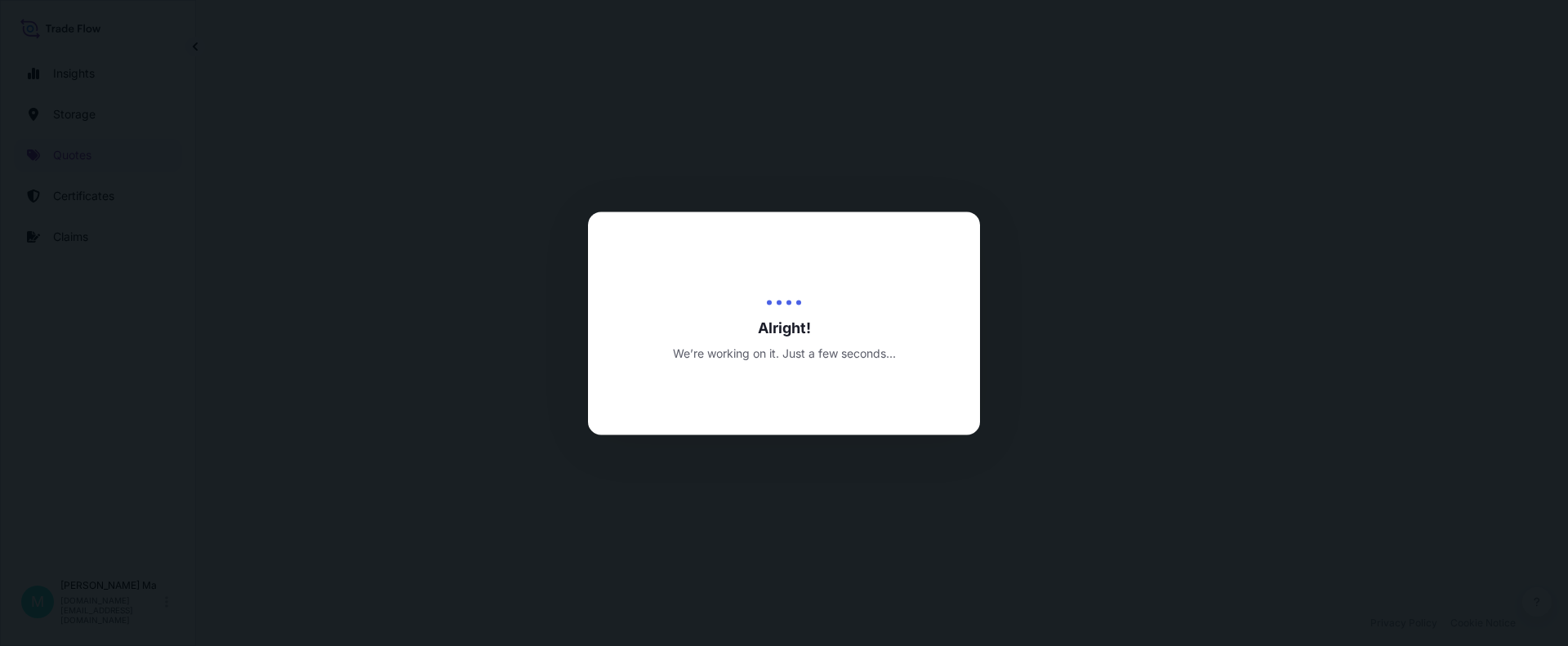
select select "Water"
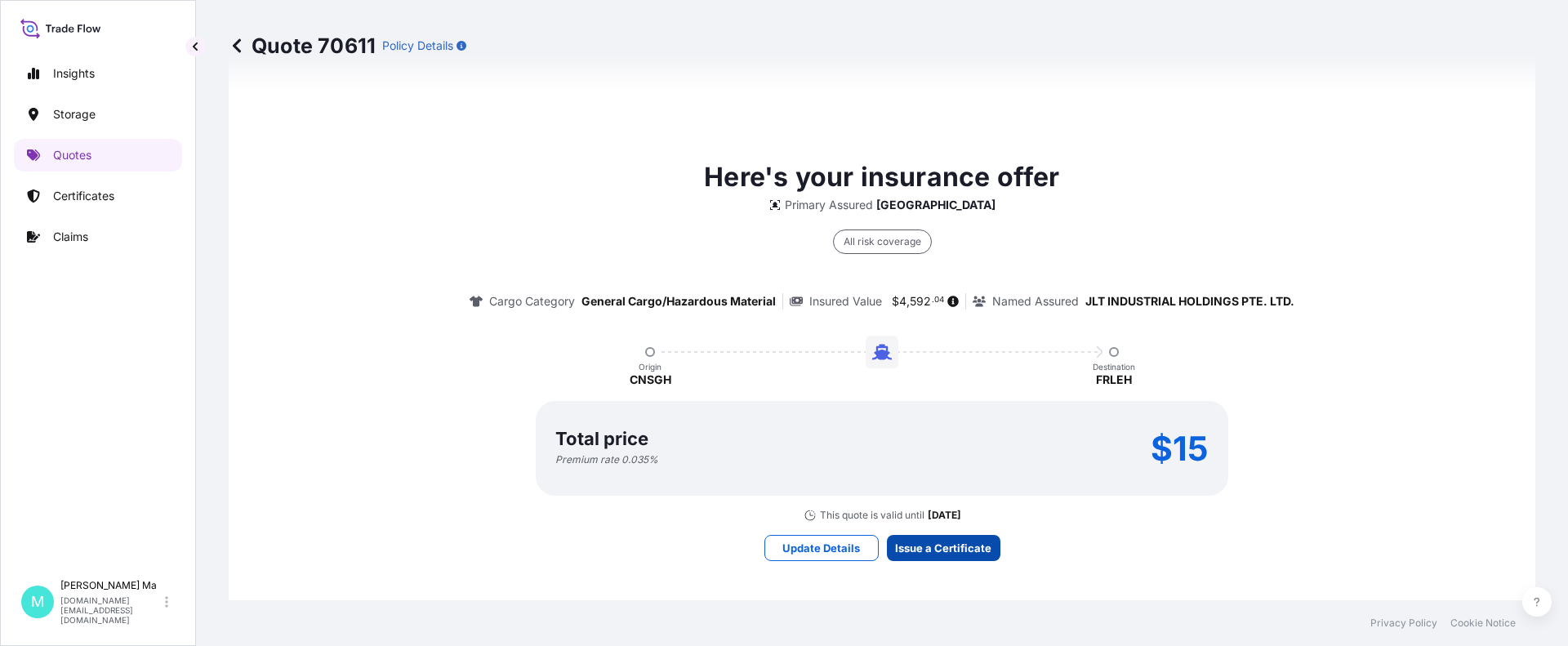
scroll to position [2434, 0]
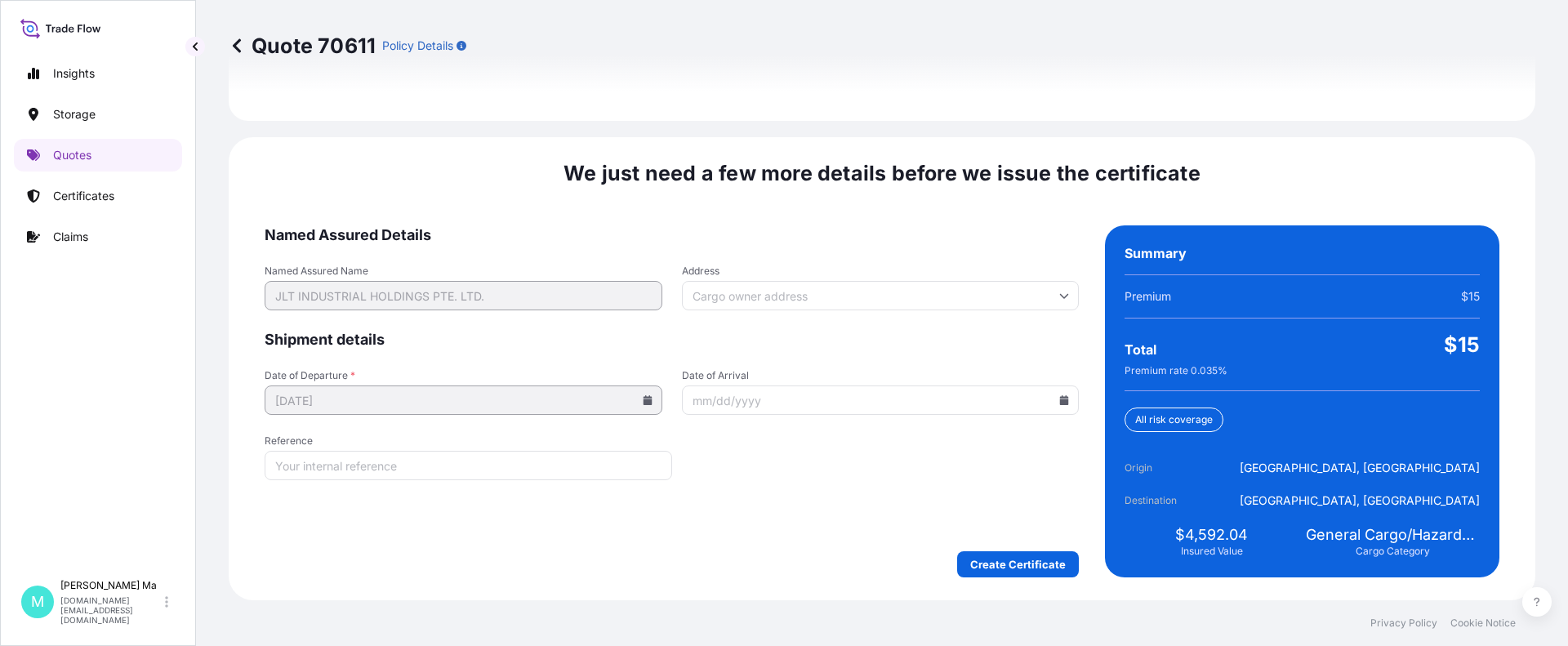
click at [925, 303] on input "Address" at bounding box center [882, 296] width 398 height 29
click at [921, 255] on form "Named Assured Details Named Assured Name JLT INDUSTRIAL HOLDINGS PTE. LTD. Addr…" at bounding box center [672, 401] width 814 height 352
click at [643, 400] on icon at bounding box center [647, 400] width 9 height 10
click at [643, 398] on icon at bounding box center [648, 400] width 10 height 10
click at [790, 450] on form "Named Assured Details Named Assured Name JLT INDUSTRIAL HOLDINGS PTE. LTD. Addr…" at bounding box center [672, 401] width 814 height 352
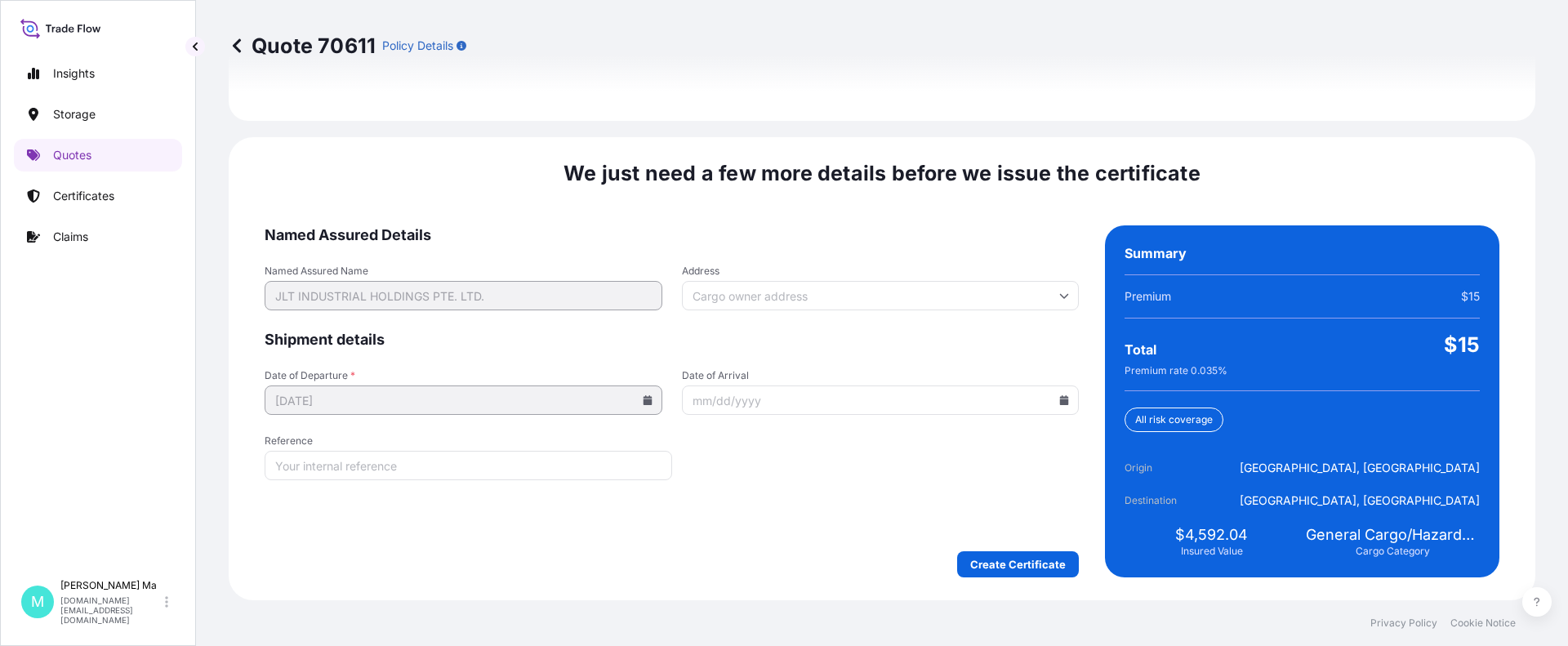
click at [811, 451] on form "Named Assured Details Named Assured Name JLT INDUSTRIAL HOLDINGS PTE. LTD. Addr…" at bounding box center [672, 401] width 814 height 352
click at [955, 225] on span "Named Assured Details" at bounding box center [672, 235] width 814 height 19
click at [934, 227] on span "Named Assured Details" at bounding box center [672, 235] width 814 height 19
click at [904, 224] on div "We just need a few more details before we issue the certificate Named Assured D…" at bounding box center [883, 368] width 1307 height 463
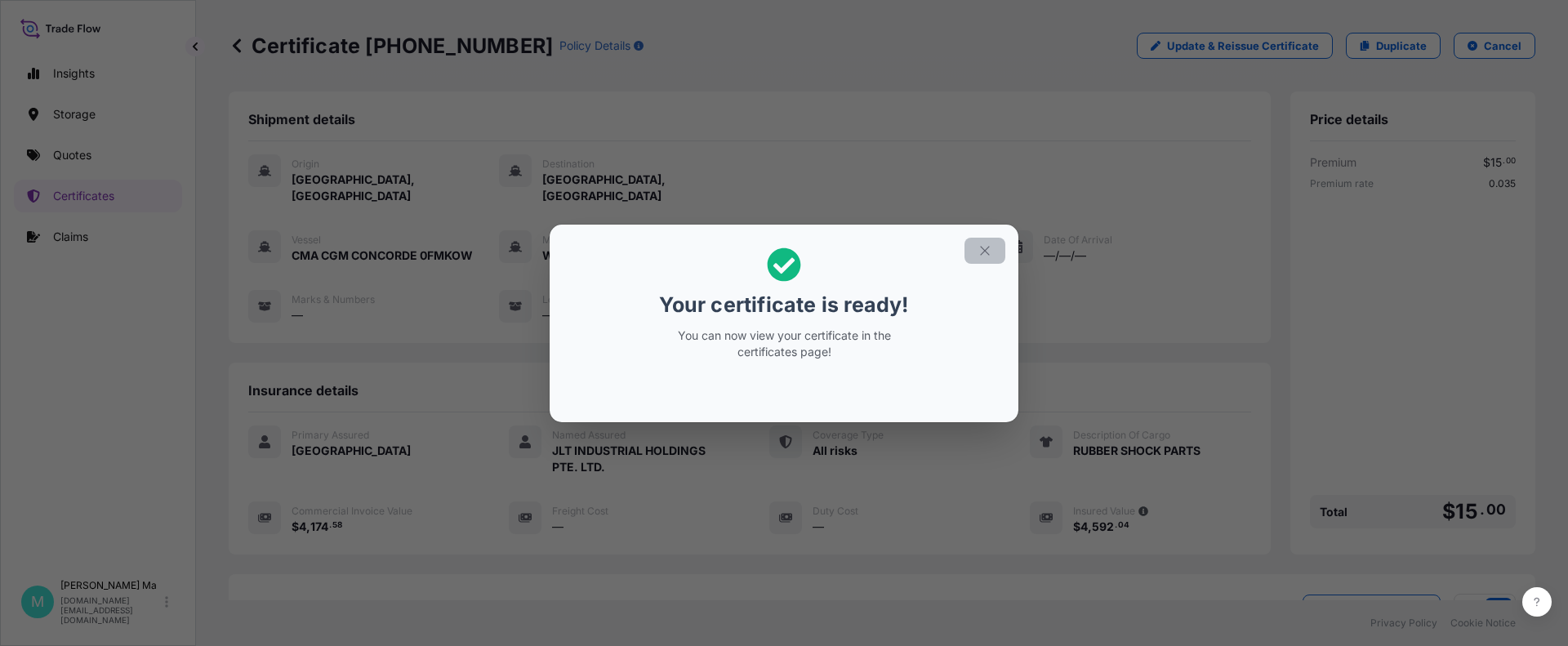
click at [985, 250] on icon "button" at bounding box center [984, 250] width 15 height 15
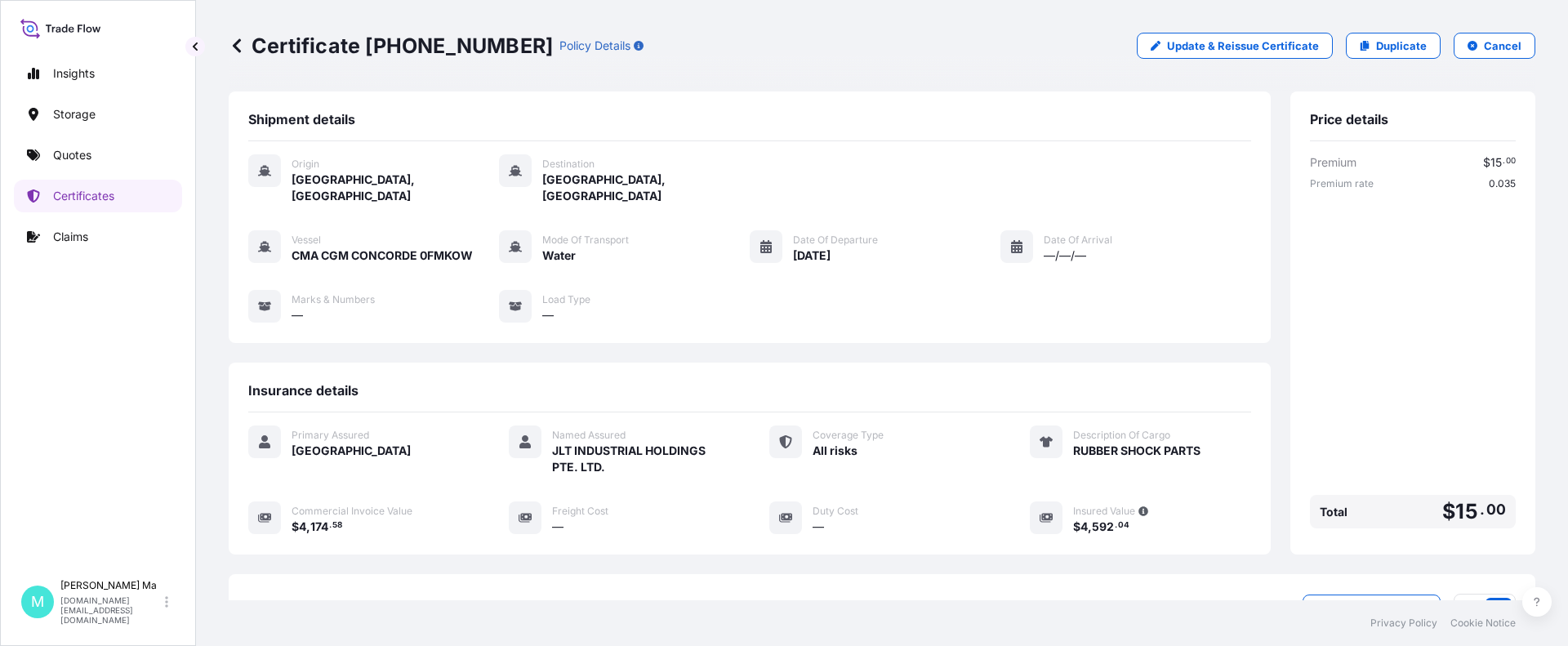
click at [1002, 47] on div "Certificate 31602-193-1 Policy Details Update & Reissue Certificate Duplicate C…" at bounding box center [883, 45] width 1307 height 26
click at [1018, 47] on div "Certificate 31602-193-1 Policy Details Update & Reissue Certificate Duplicate C…" at bounding box center [883, 45] width 1307 height 26
click at [1046, 50] on div "Certificate 31602-193-1 Policy Details Update & Reissue Certificate Duplicate C…" at bounding box center [883, 45] width 1307 height 26
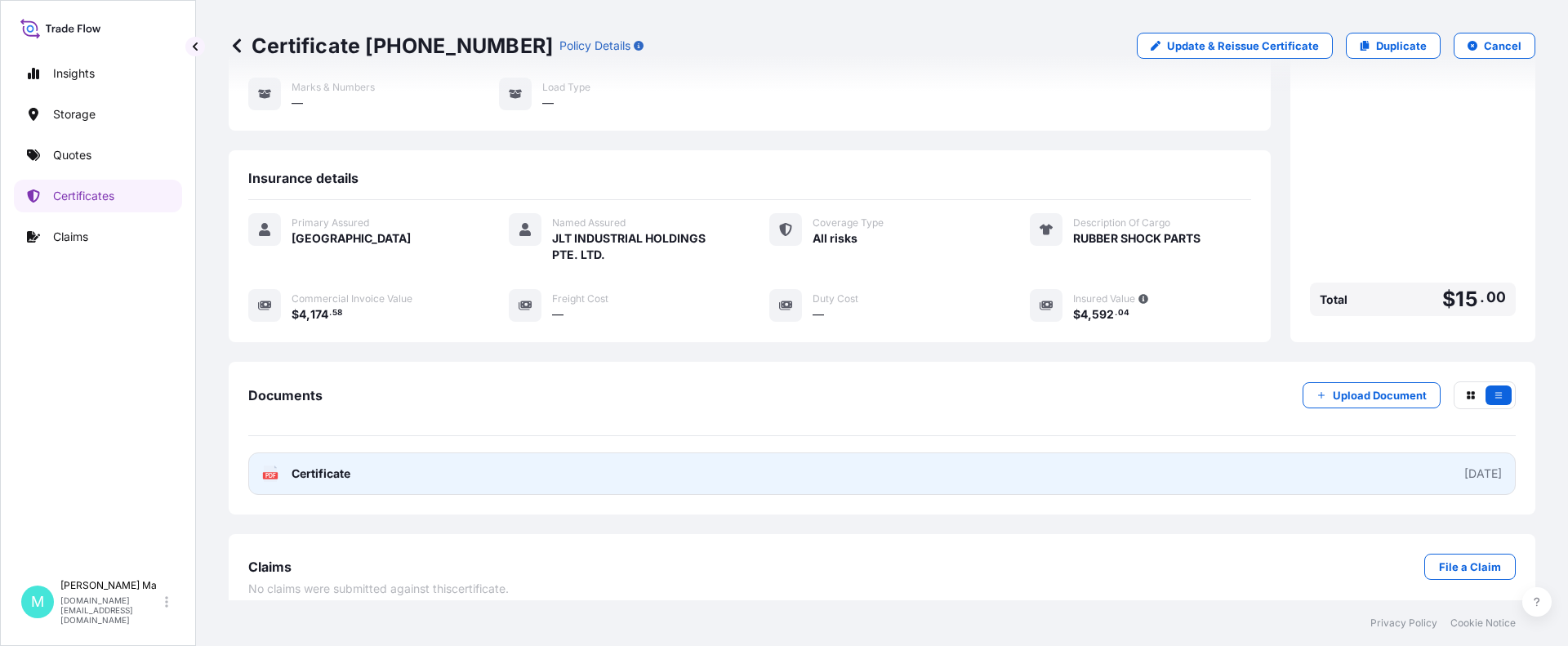
click at [398, 455] on link "PDF Certificate 2025-09-18" at bounding box center [882, 474] width 1267 height 43
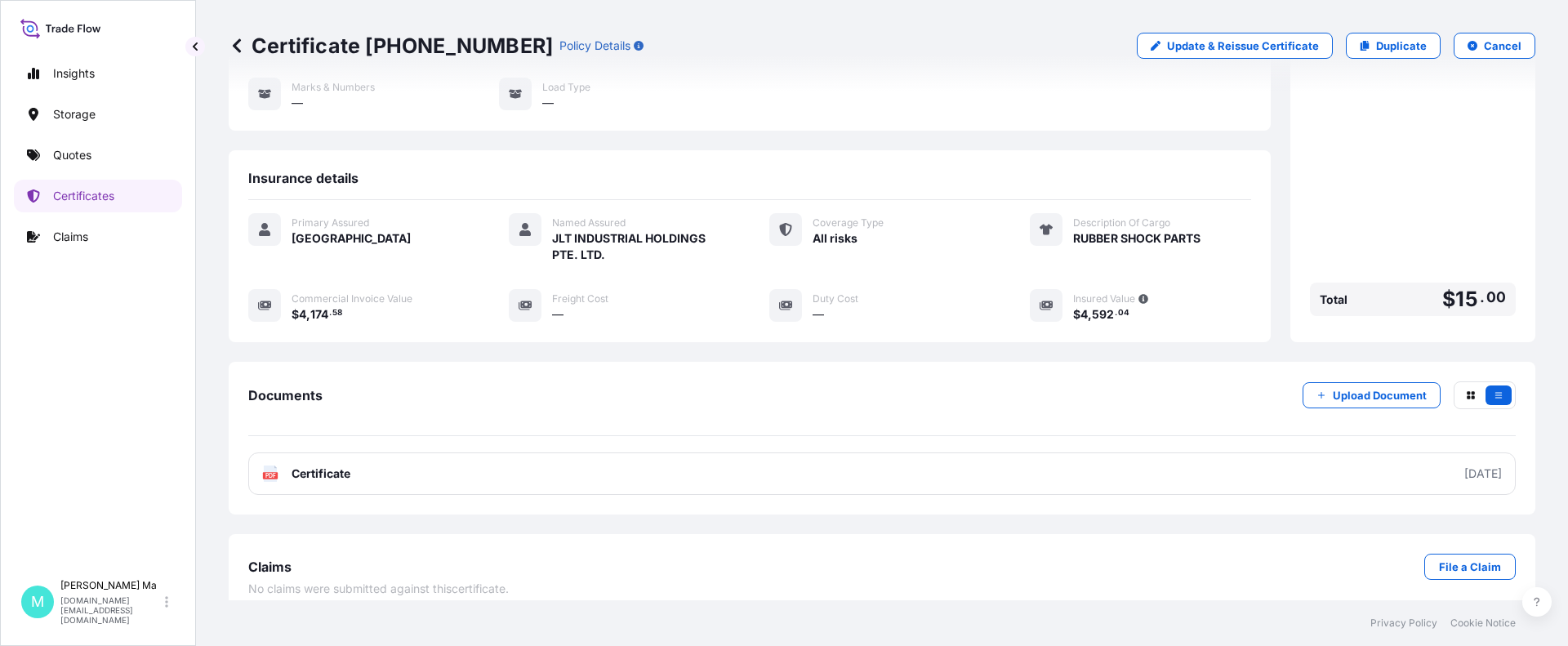
scroll to position [0, 0]
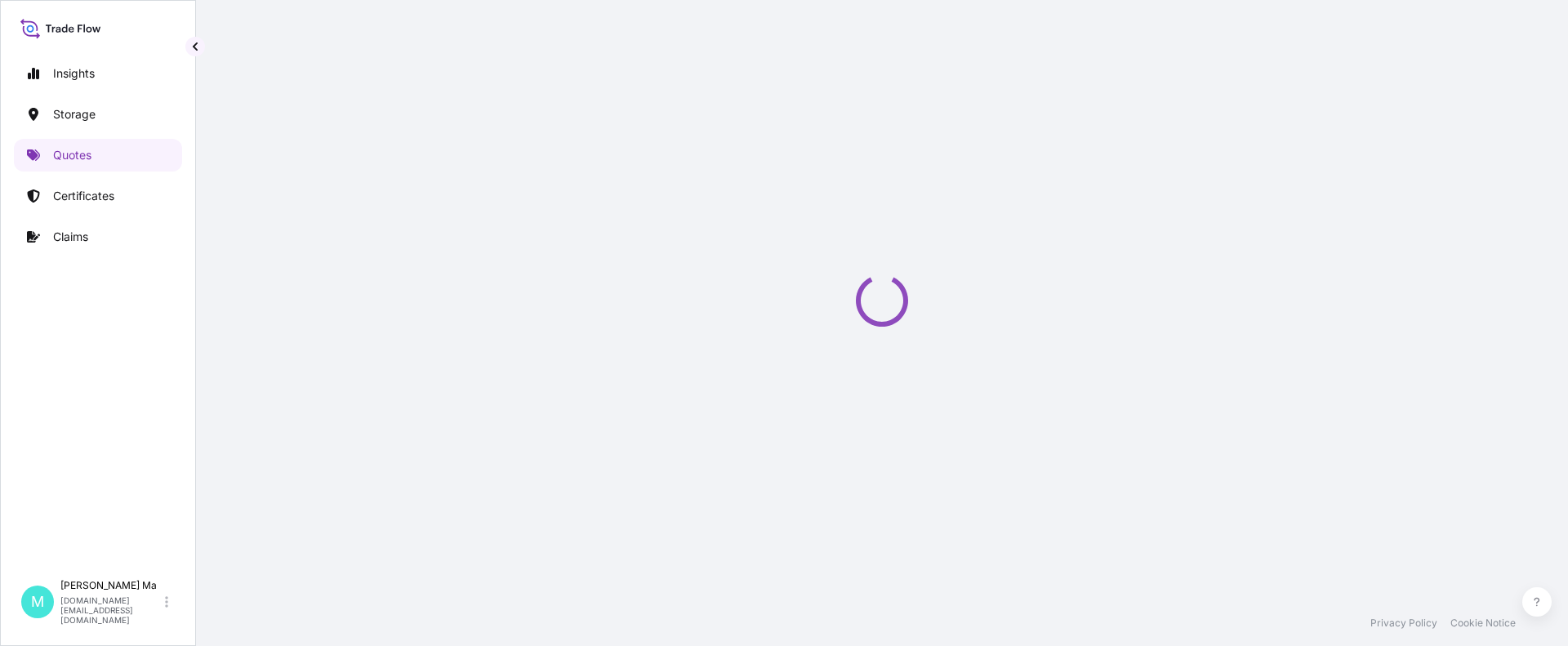
scroll to position [26, 0]
select select "Water"
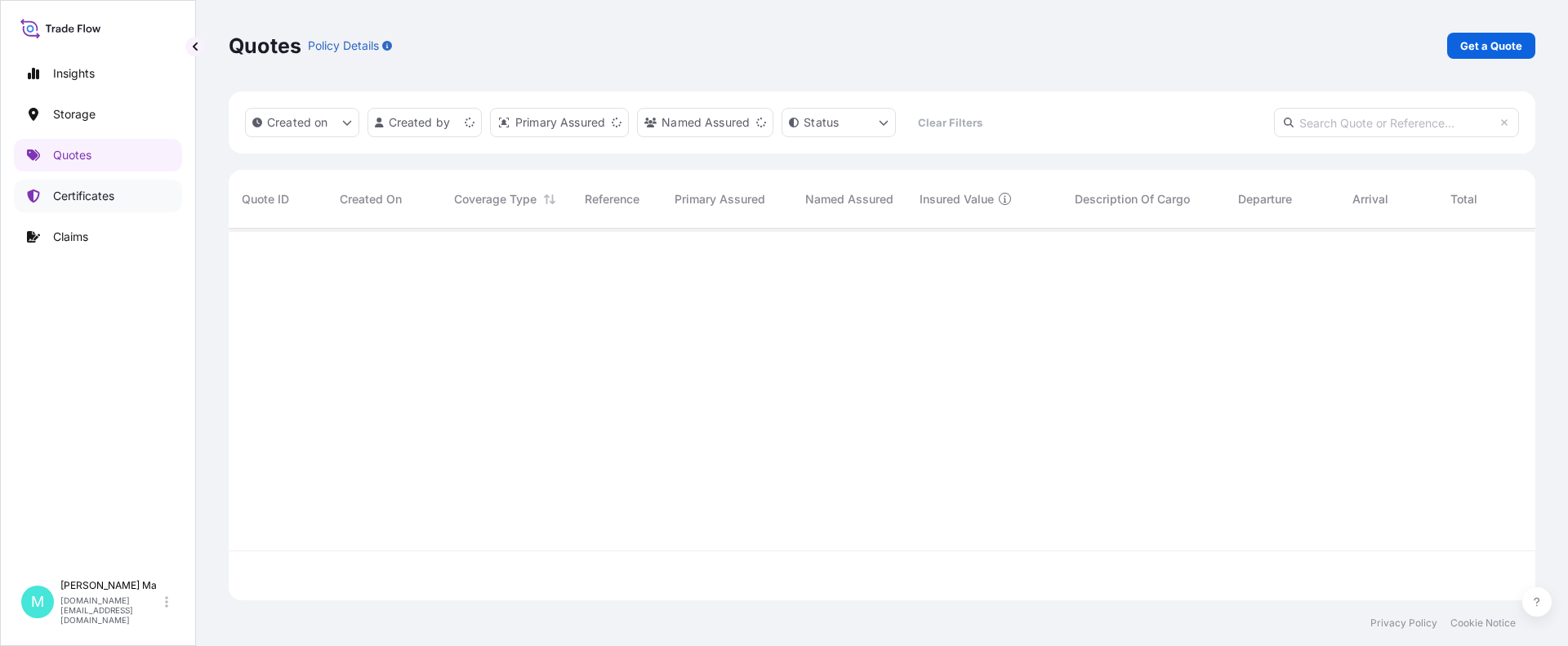
scroll to position [368, 1294]
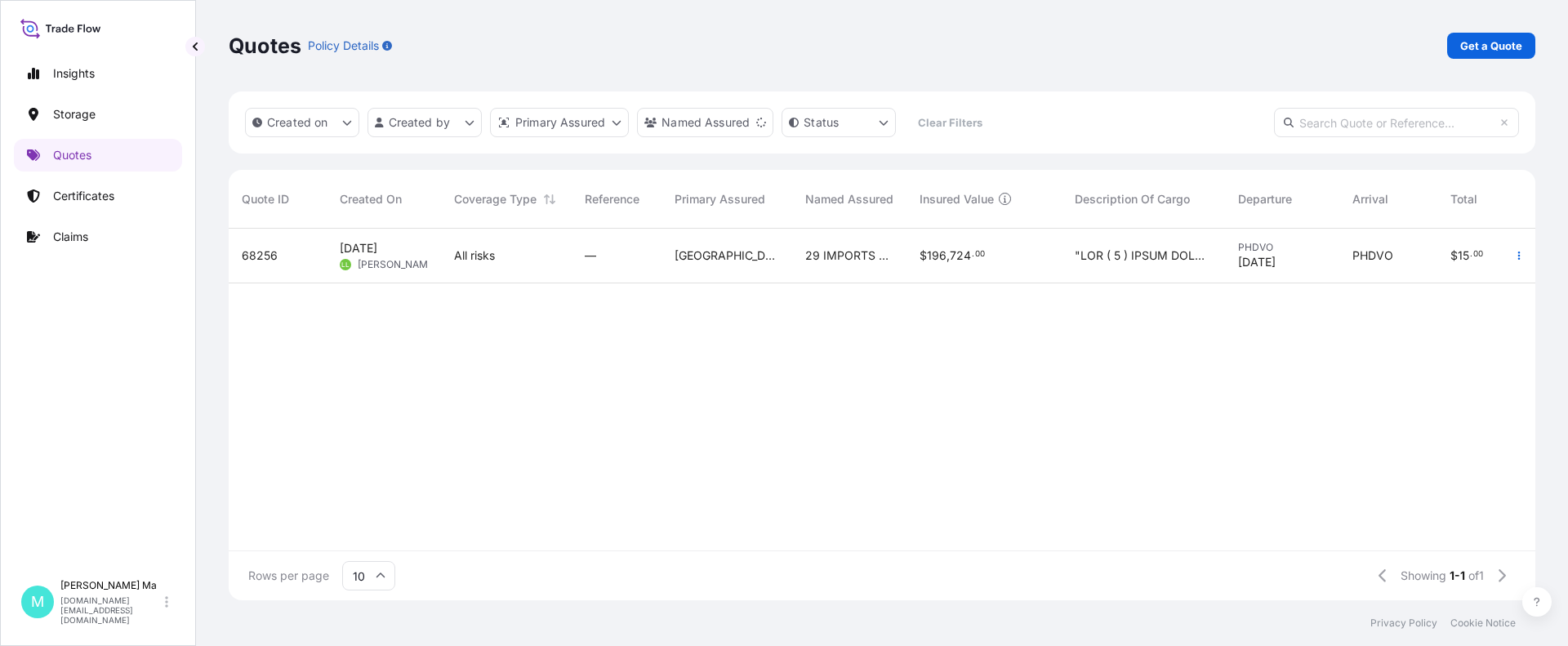
select select "2025"
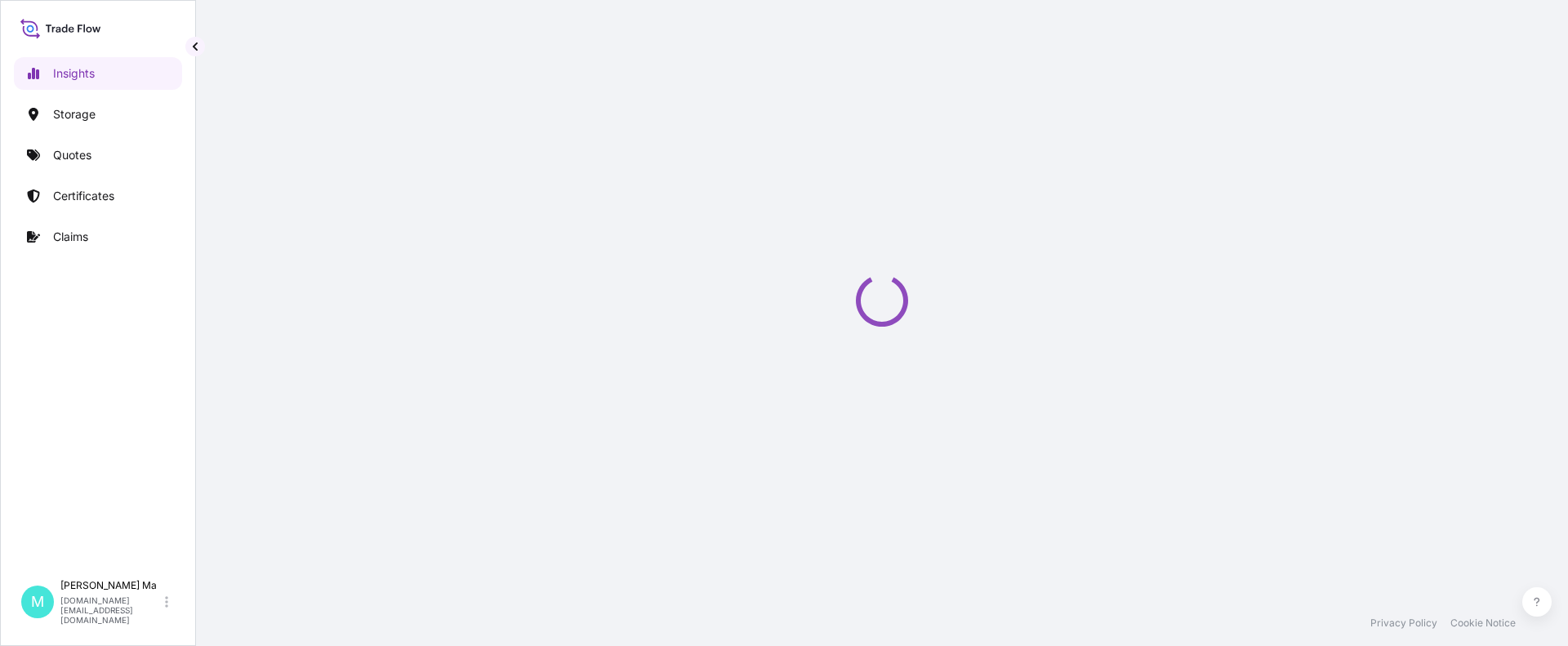
select select "2025"
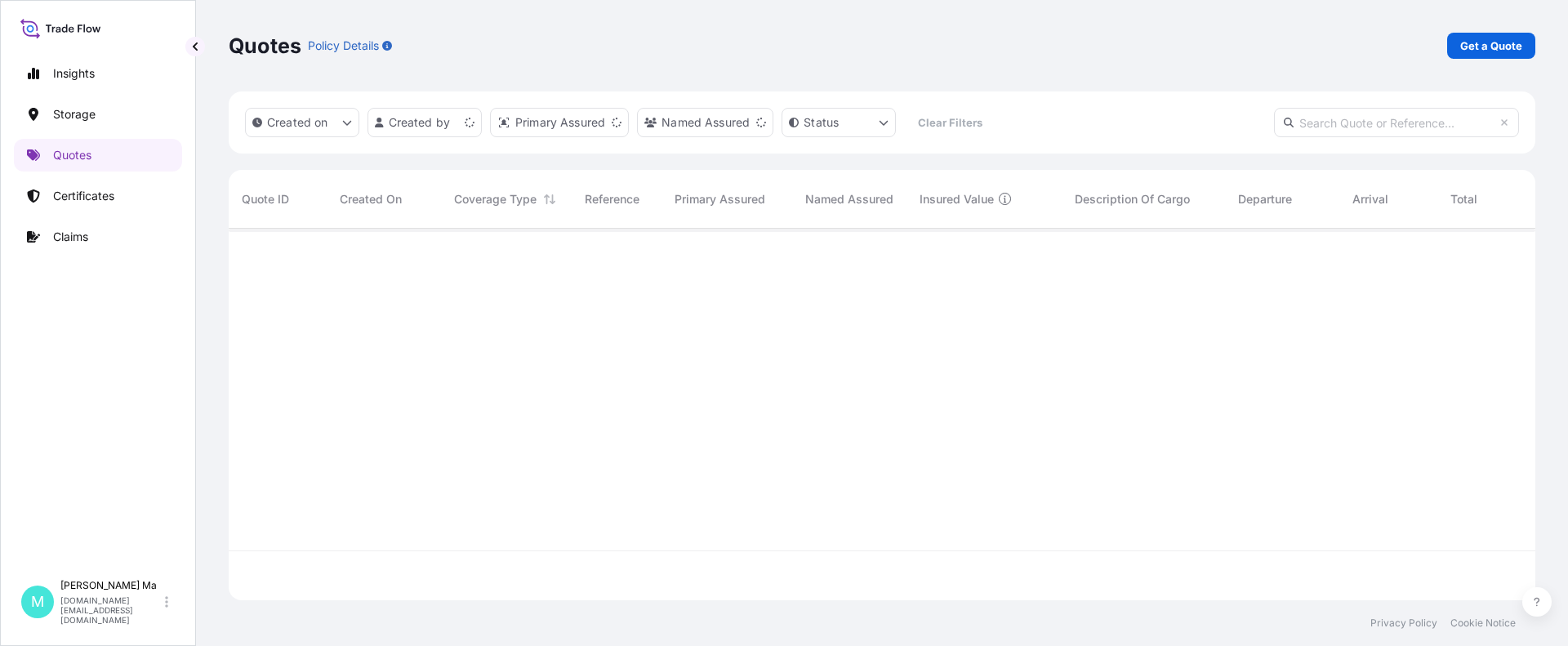
scroll to position [368, 1294]
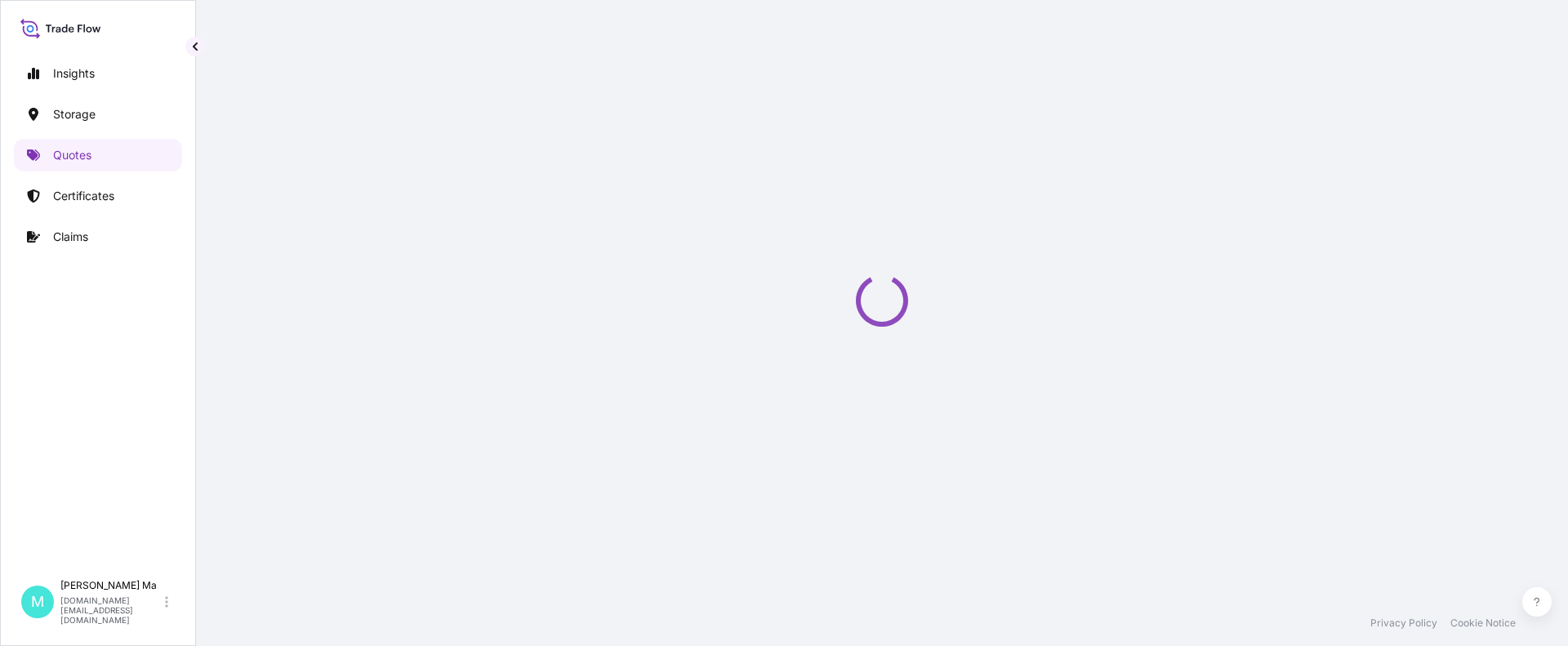
scroll to position [26, 0]
select select "Water"
